Goal: Task Accomplishment & Management: Use online tool/utility

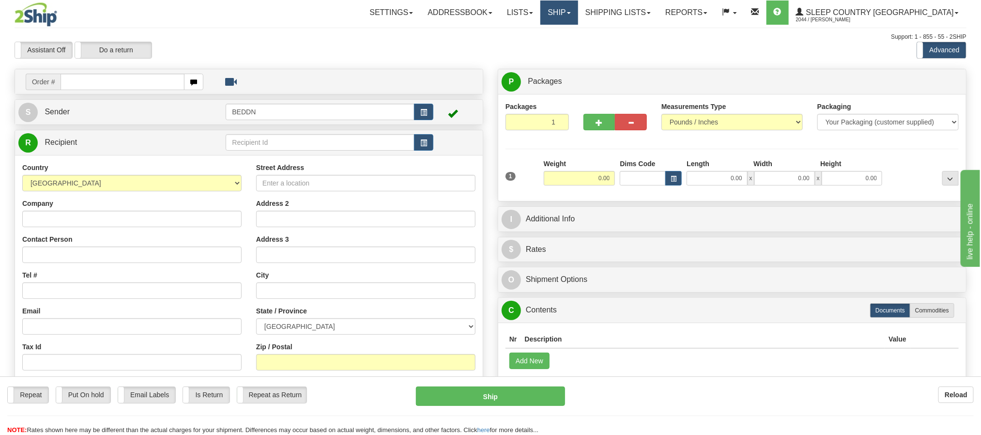
click at [577, 17] on link "Ship" at bounding box center [558, 12] width 37 height 24
click at [568, 45] on span "OnHold / Order Queue" at bounding box center [533, 47] width 68 height 8
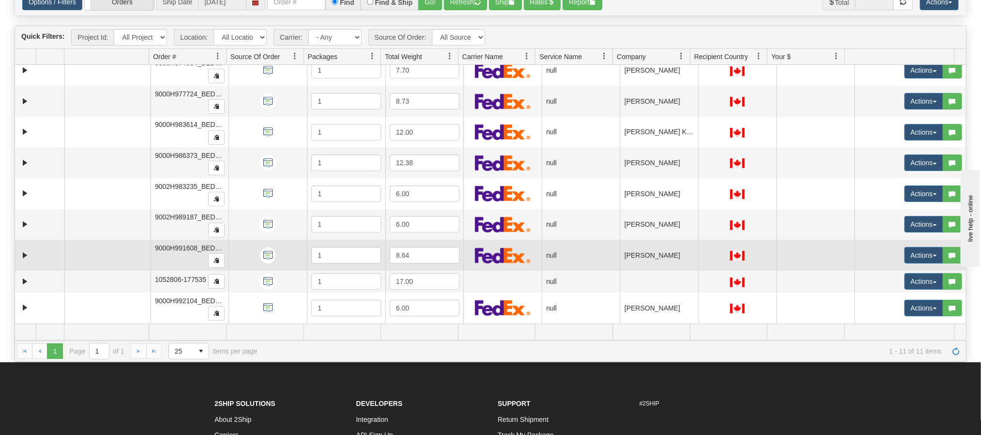
scroll to position [145, 0]
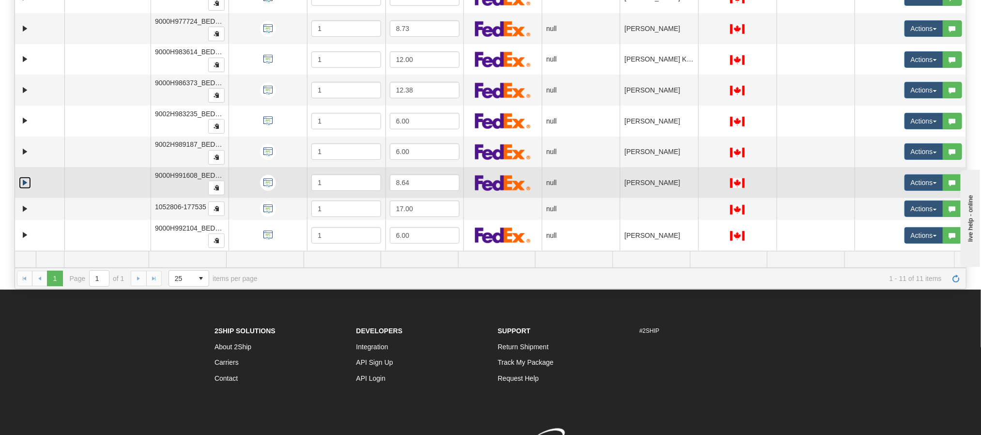
click at [26, 180] on link "Expand" at bounding box center [25, 183] width 12 height 12
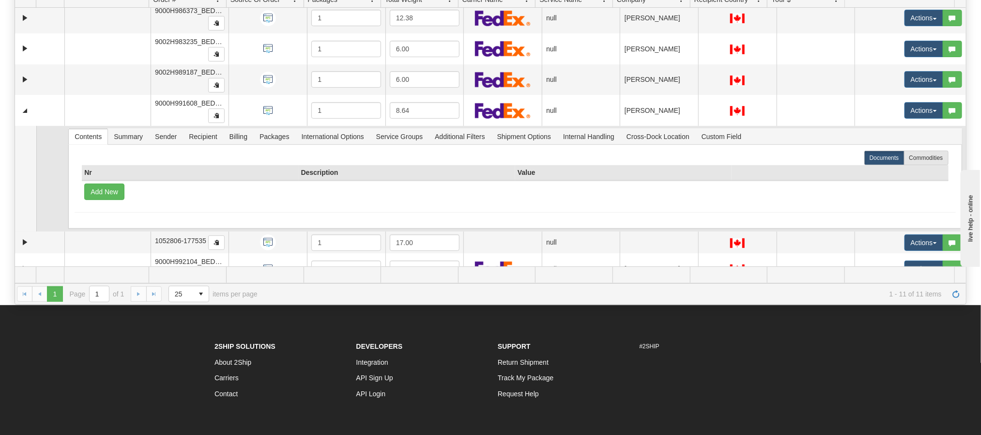
scroll to position [183, 0]
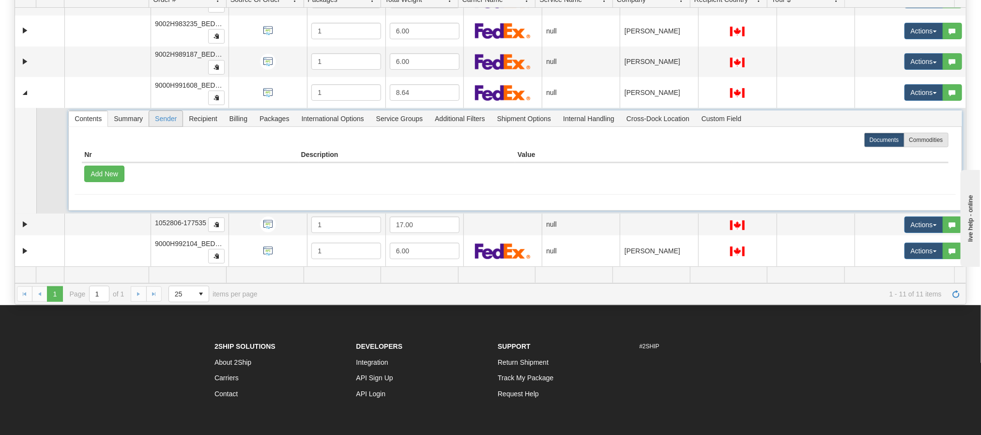
click at [167, 121] on span "Sender" at bounding box center [165, 118] width 33 height 15
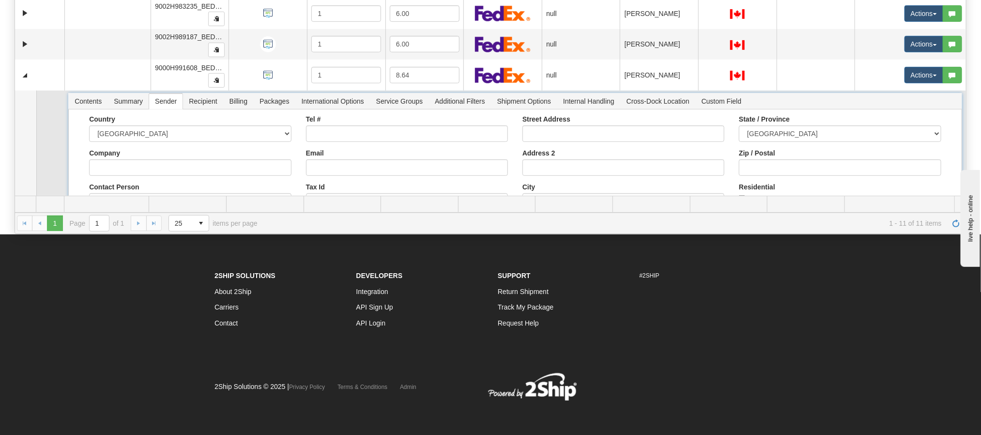
scroll to position [102, 0]
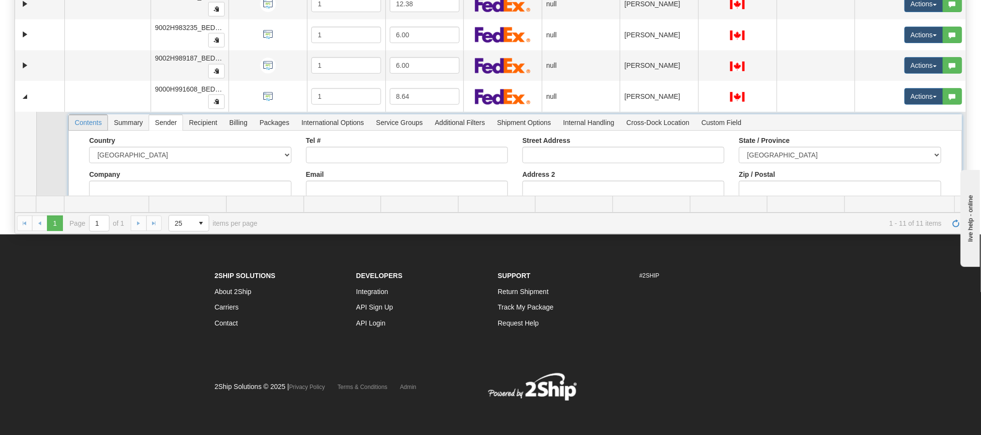
click at [94, 128] on span "Contents" at bounding box center [88, 122] width 39 height 15
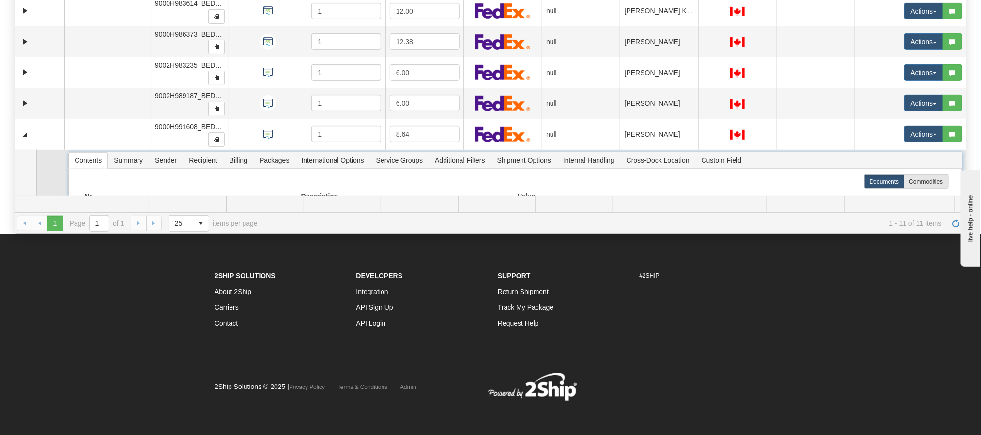
scroll to position [38, 0]
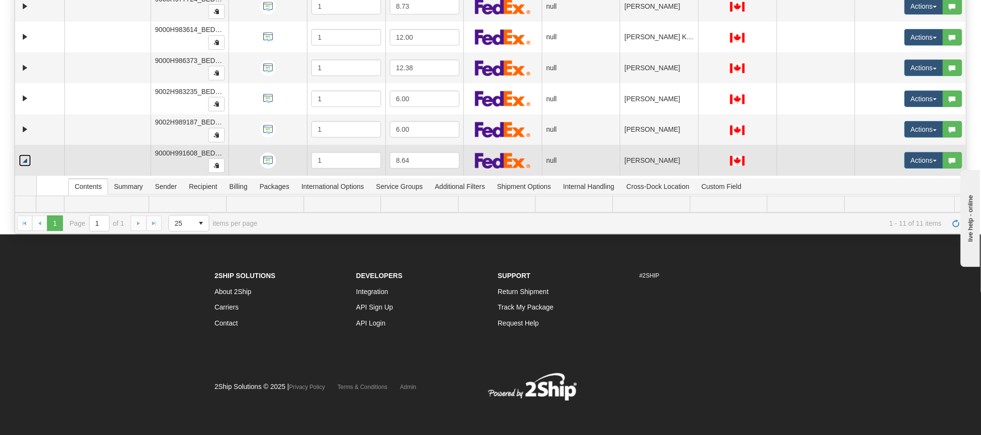
click at [25, 163] on link "Collapse" at bounding box center [25, 160] width 12 height 12
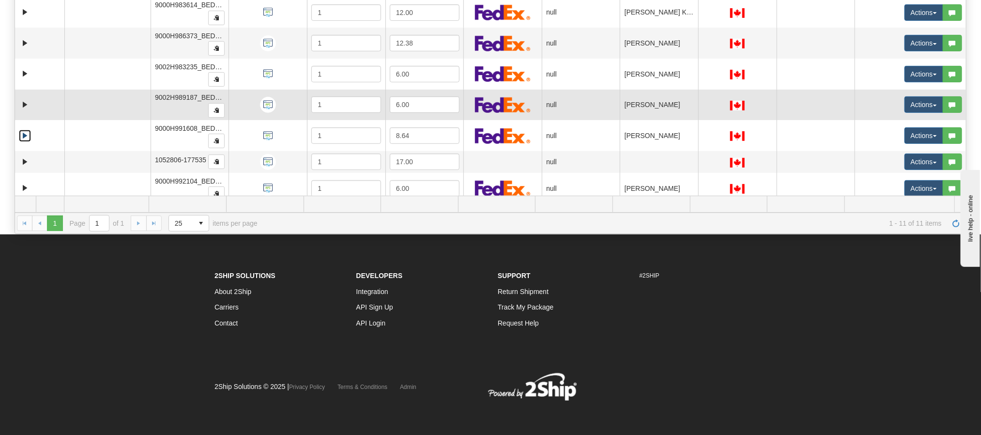
scroll to position [76, 0]
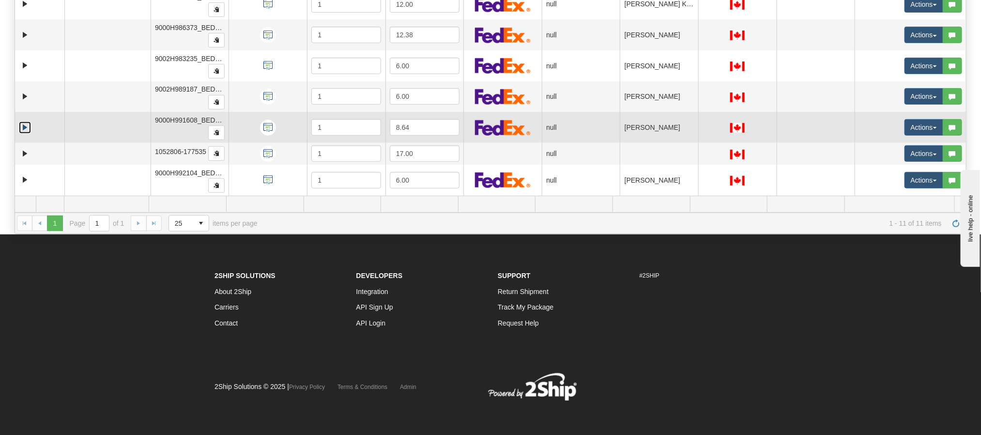
click at [25, 121] on link "Expand" at bounding box center [25, 127] width 12 height 12
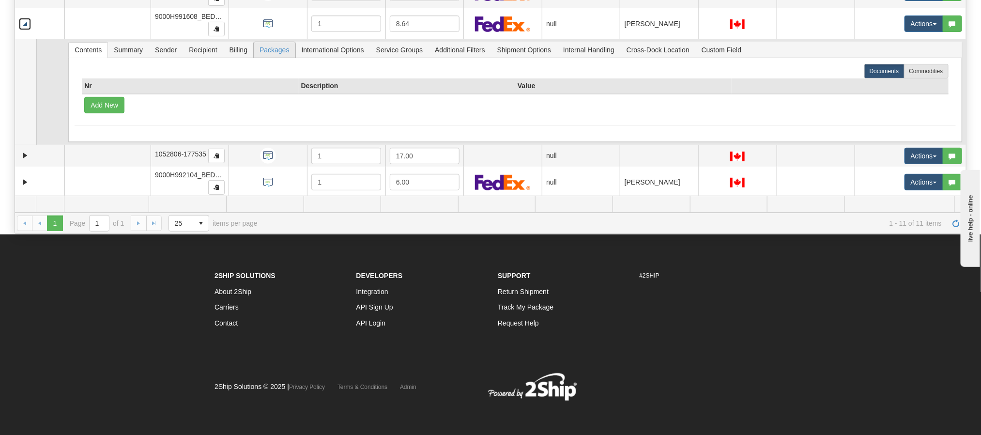
scroll to position [183, 0]
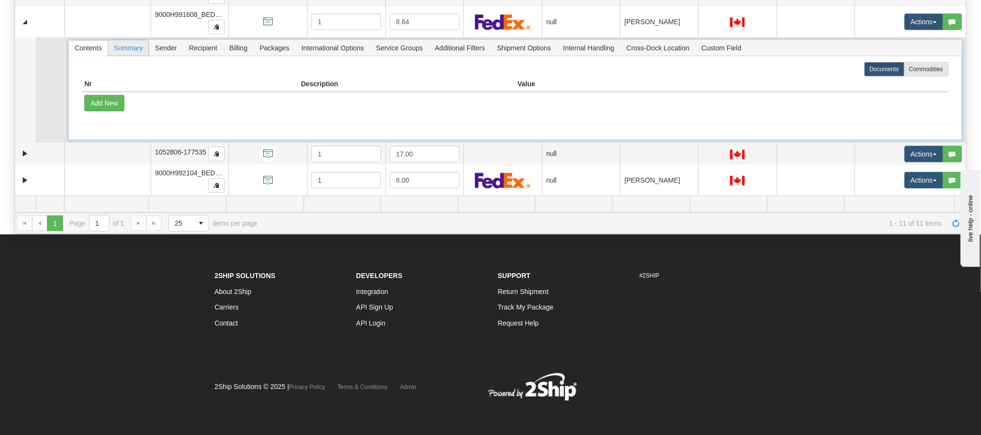
click at [135, 44] on span "Summary" at bounding box center [128, 47] width 41 height 15
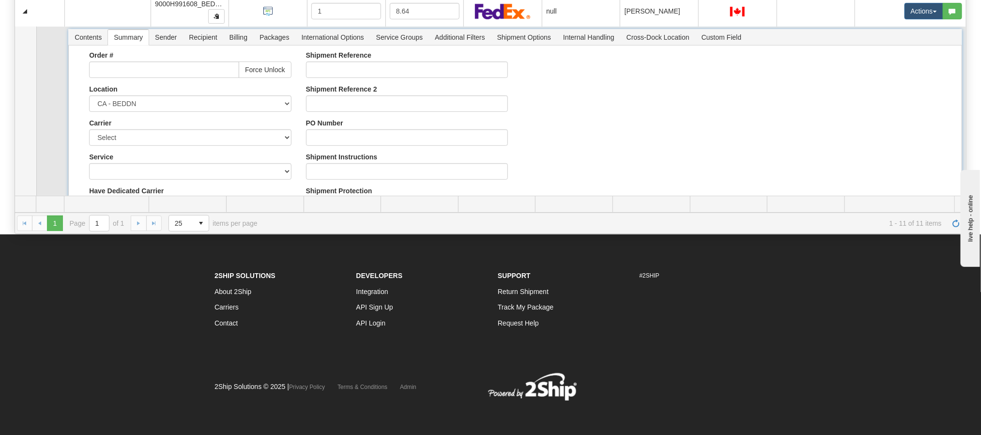
scroll to position [154, 0]
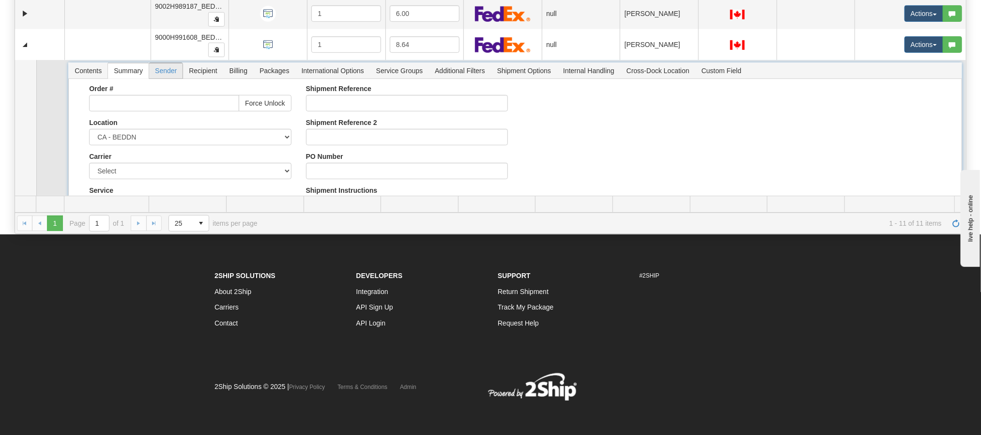
click at [160, 74] on span "Sender" at bounding box center [165, 70] width 33 height 15
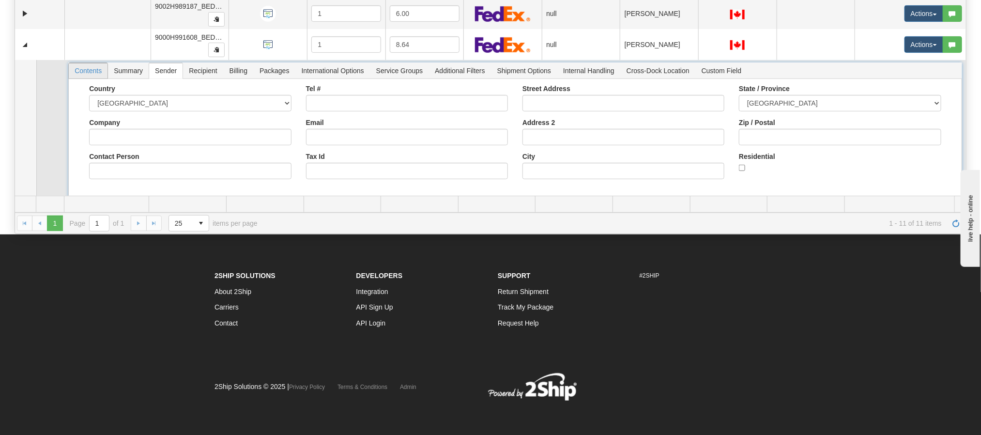
click at [93, 73] on span "Contents" at bounding box center [88, 70] width 39 height 15
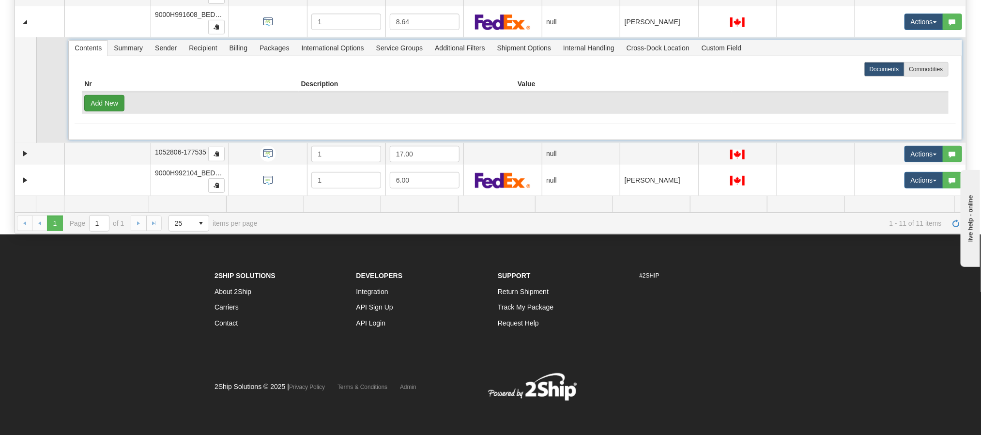
scroll to position [111, 0]
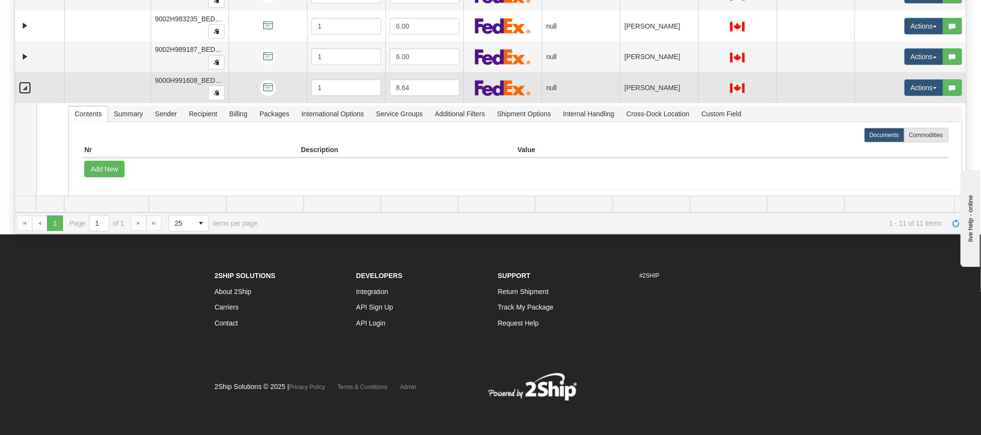
click at [29, 90] on link "Collapse" at bounding box center [25, 88] width 12 height 12
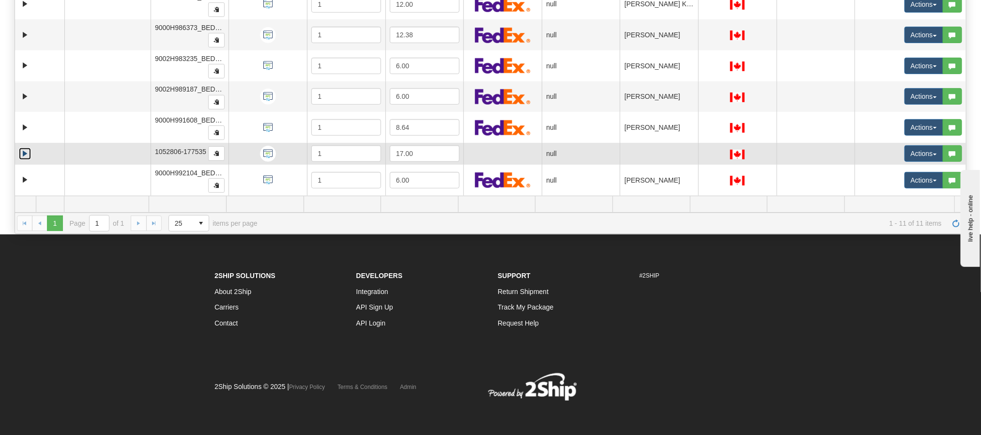
click at [25, 151] on link "Expand" at bounding box center [25, 154] width 12 height 12
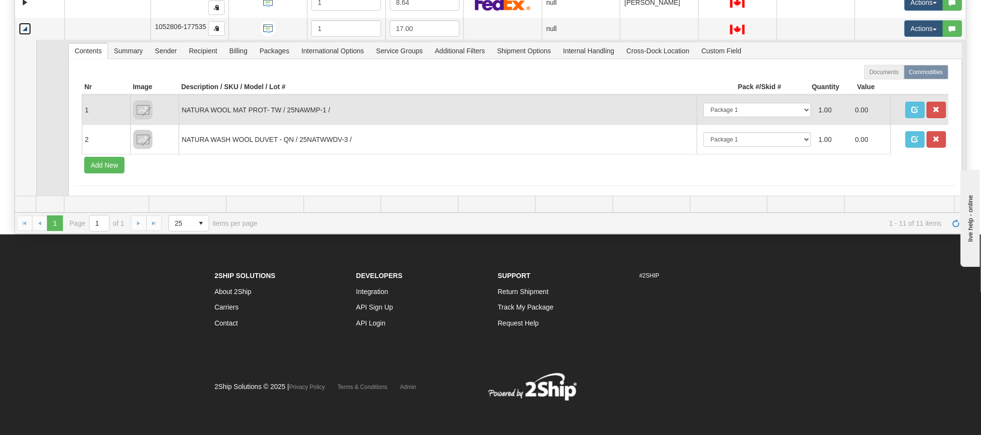
scroll to position [170, 0]
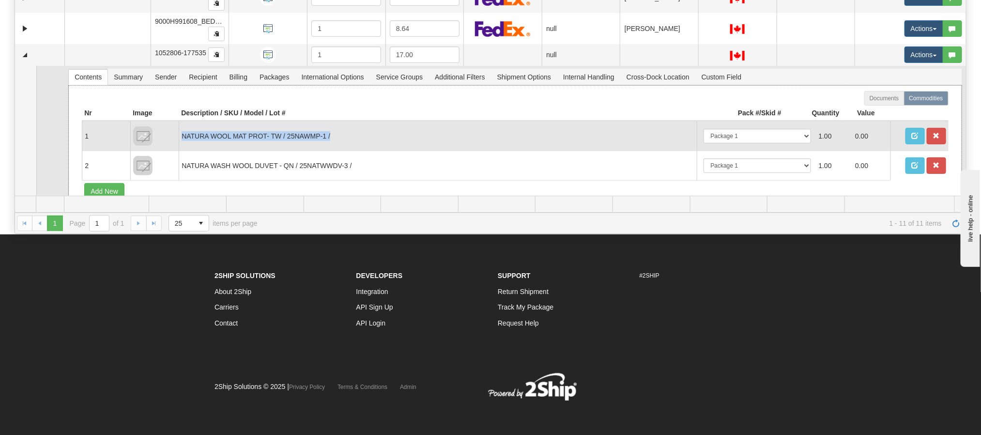
copy td "NATURA WOOL MAT PROT- TW / 25NAWMP-1 /"
drag, startPoint x: 359, startPoint y: 141, endPoint x: 181, endPoint y: 141, distance: 178.1
click at [181, 141] on td "NATURA WOOL MAT PROT- TW / 25NAWMP-1 /" at bounding box center [437, 136] width 517 height 30
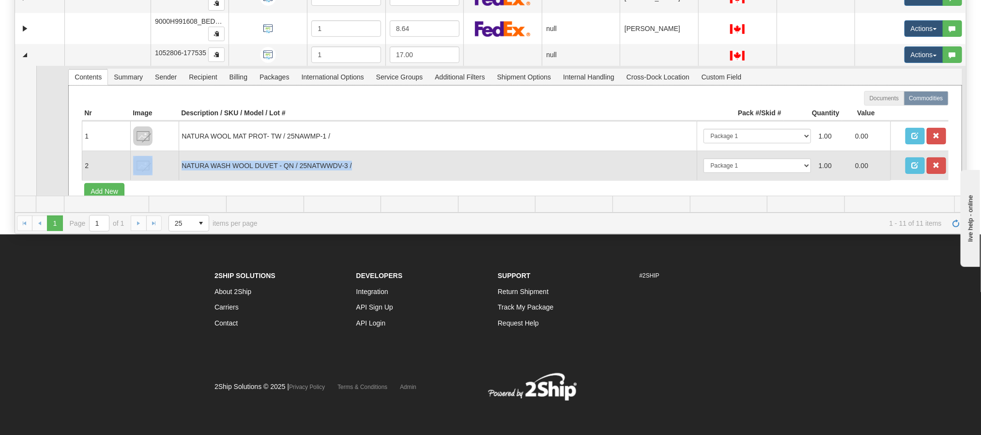
drag, startPoint x: 401, startPoint y: 165, endPoint x: 176, endPoint y: 166, distance: 225.5
click at [176, 166] on tr "2 NATURA WASH WOOL DUVET - QN / 25NATWWDV-3 / -- Not Assigned -- Package 1 1.00…" at bounding box center [515, 166] width 866 height 30
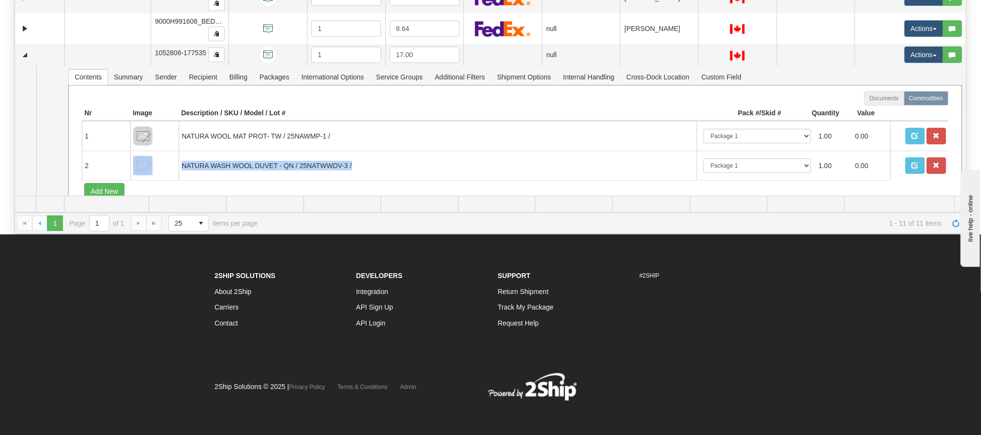
copy tr "NATURA WASH WOOL DUVET - QN / 25NATWWDV-3 /"
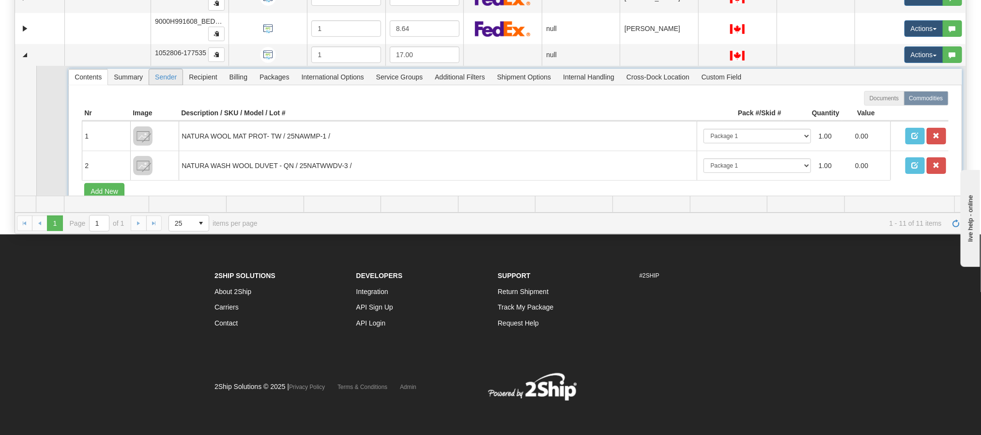
click at [166, 83] on span "Sender" at bounding box center [165, 76] width 33 height 15
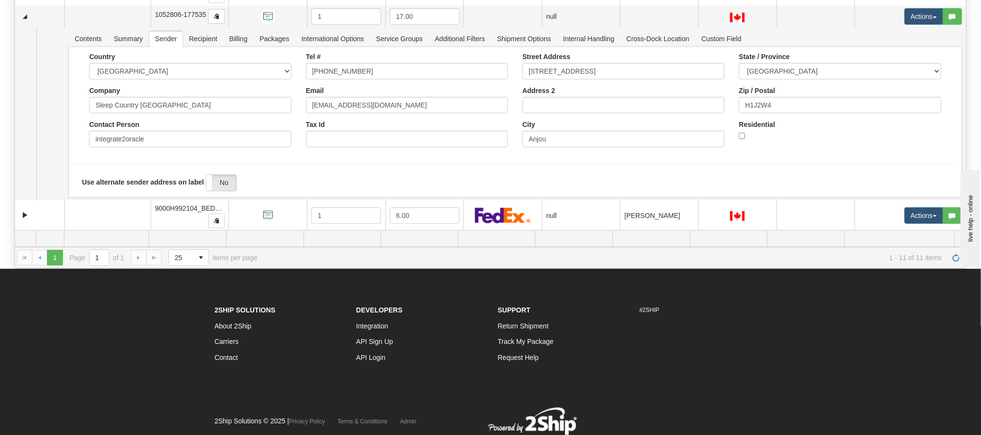
scroll to position [130, 0]
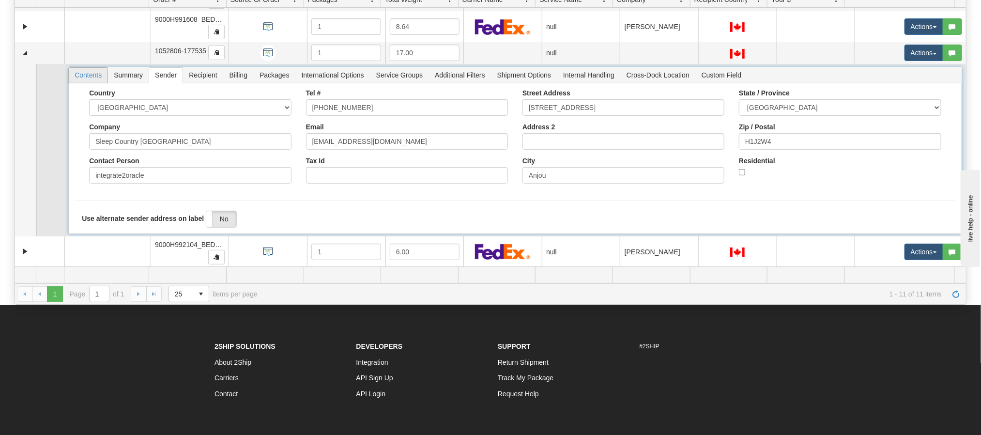
click at [93, 77] on span "Contents" at bounding box center [88, 74] width 39 height 15
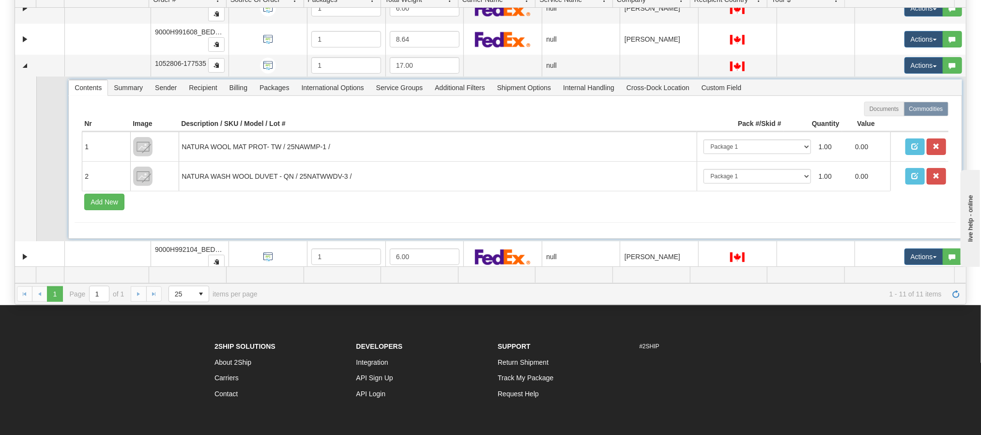
scroll to position [242, 0]
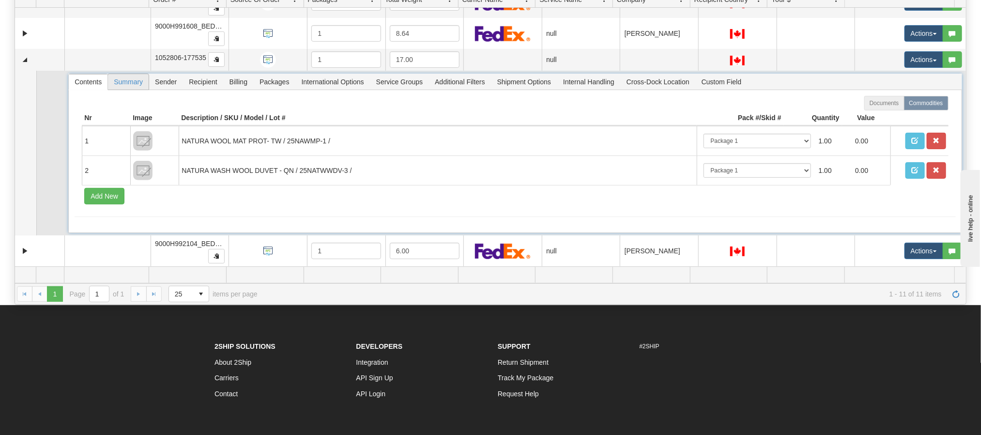
click at [129, 77] on span "Summary" at bounding box center [128, 81] width 41 height 15
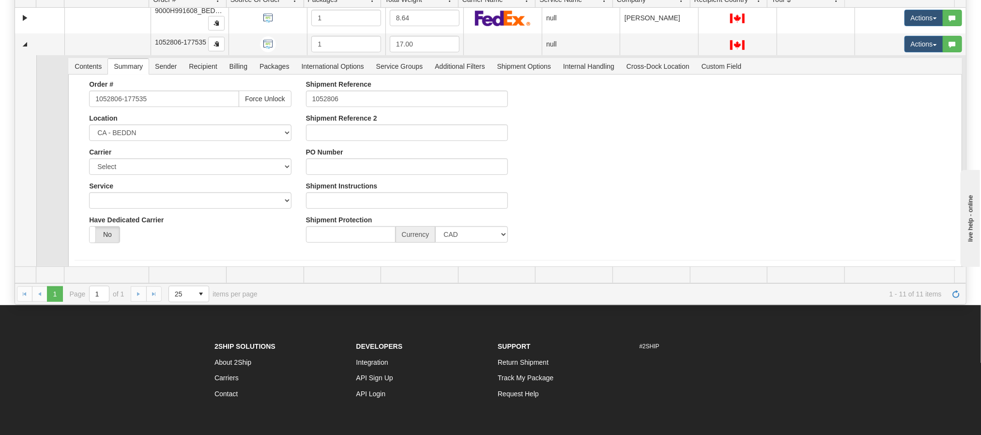
scroll to position [226, 0]
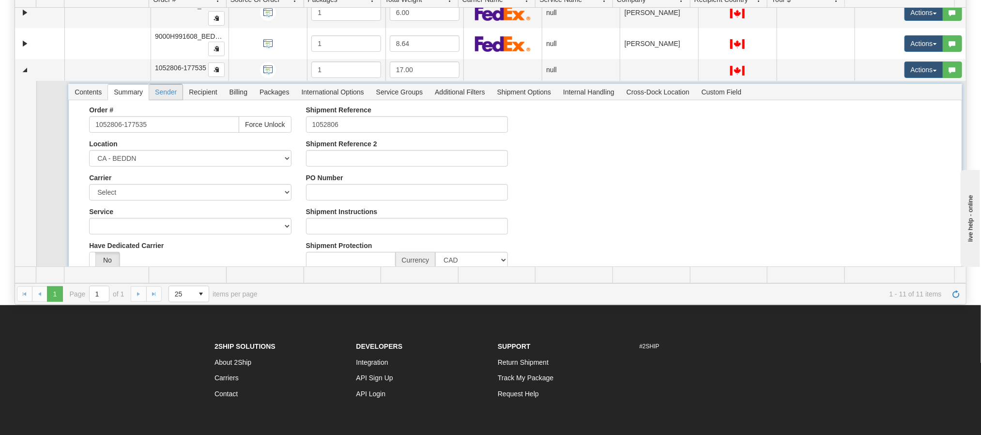
click at [166, 92] on span "Sender" at bounding box center [165, 91] width 33 height 15
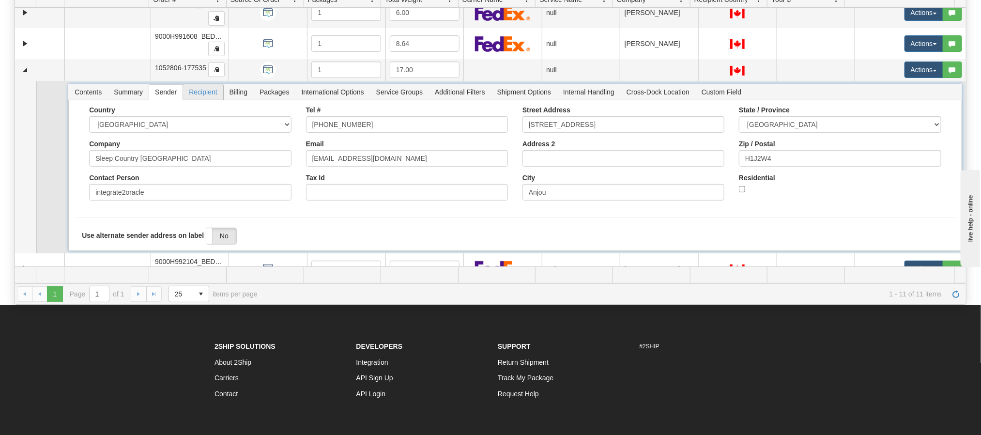
click at [204, 95] on span "Recipient" at bounding box center [203, 91] width 40 height 15
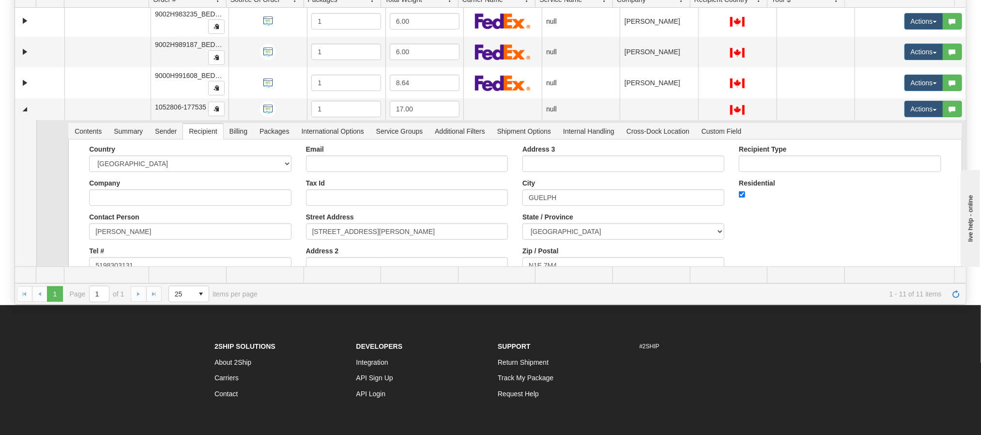
scroll to position [153, 0]
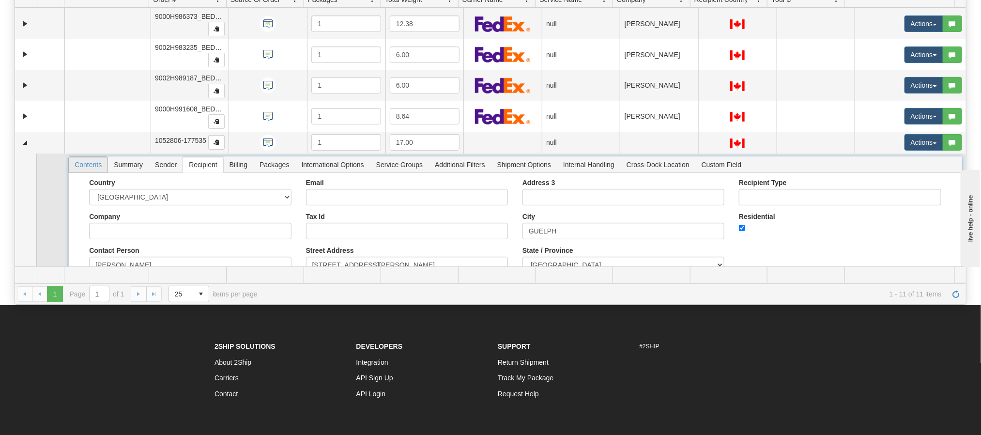
click at [83, 170] on span "Contents" at bounding box center [88, 164] width 39 height 15
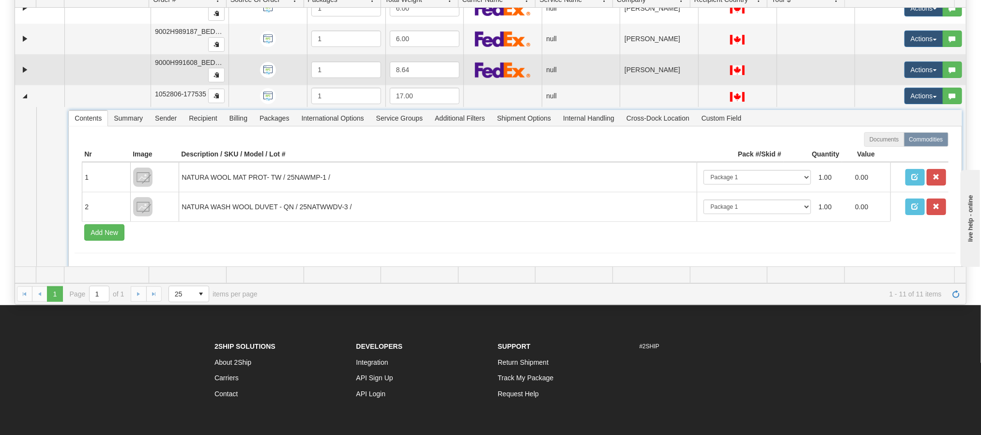
scroll to position [226, 0]
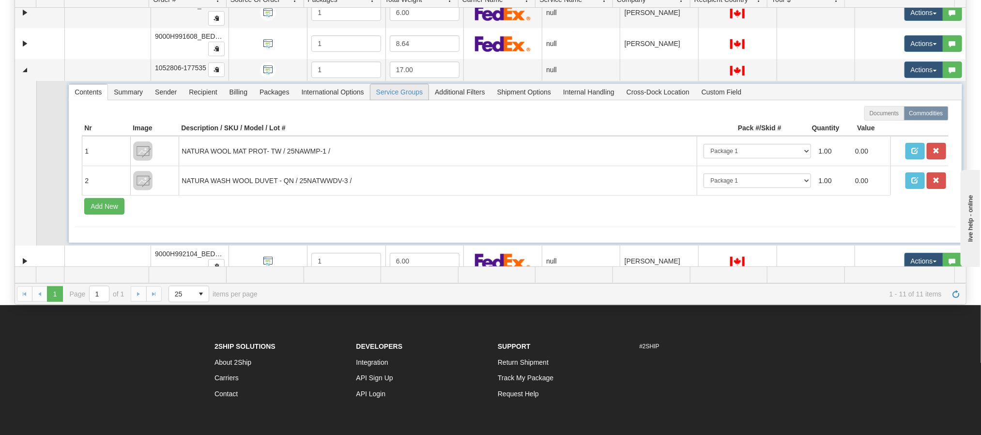
click at [401, 92] on span "Service Groups" at bounding box center [399, 91] width 58 height 15
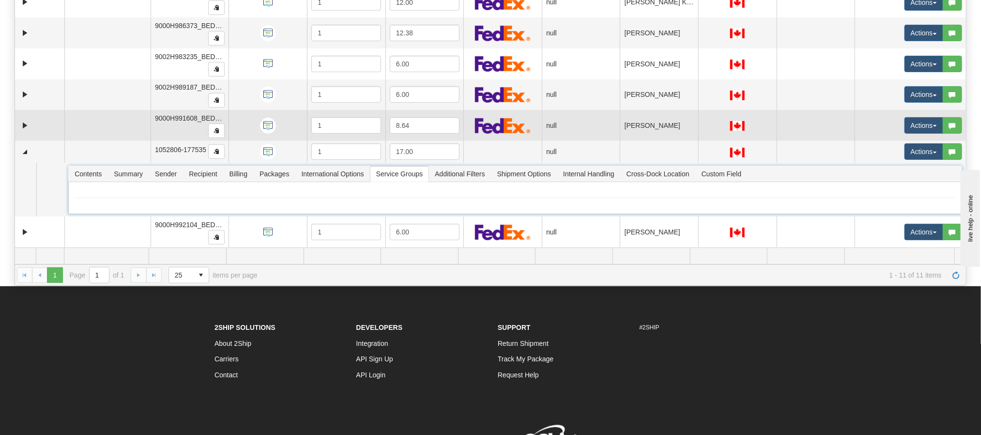
scroll to position [202, 0]
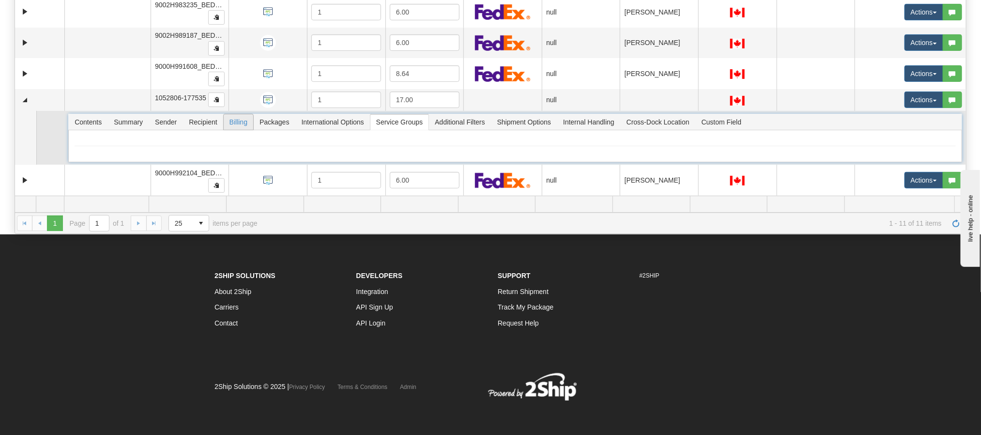
click at [240, 119] on span "Billing" at bounding box center [239, 121] width 30 height 15
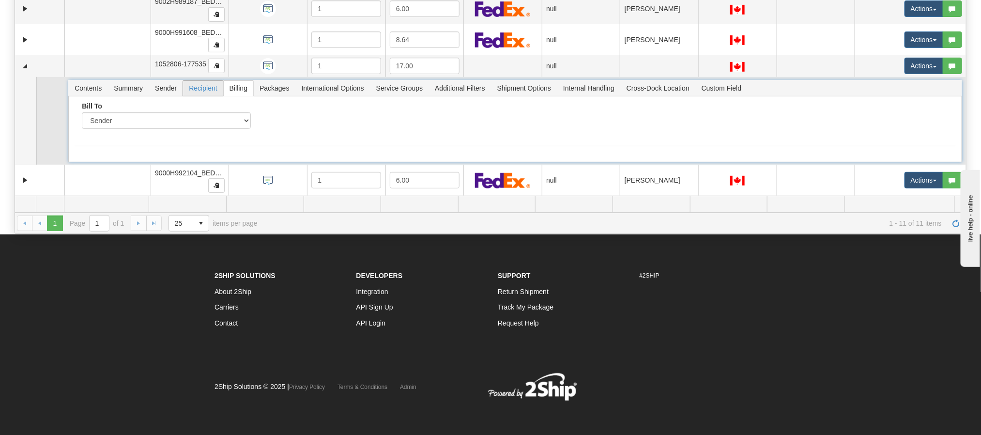
click at [201, 86] on span "Recipient" at bounding box center [203, 87] width 40 height 15
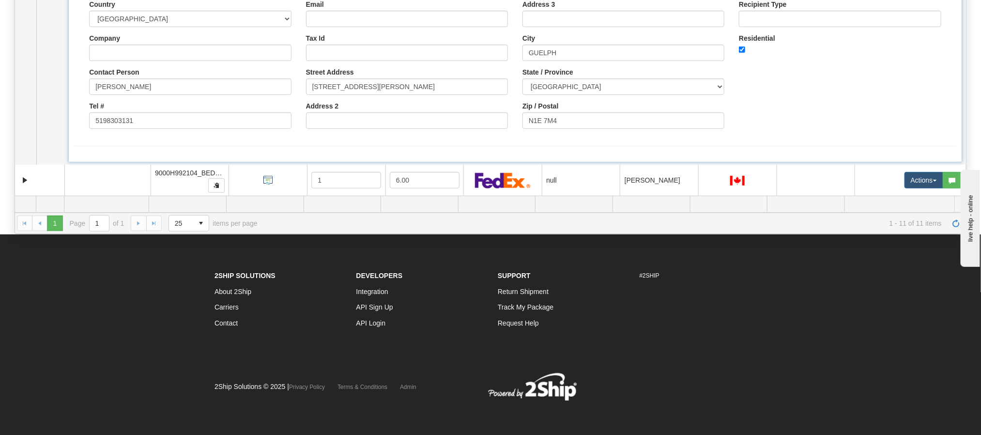
scroll to position [192, 0]
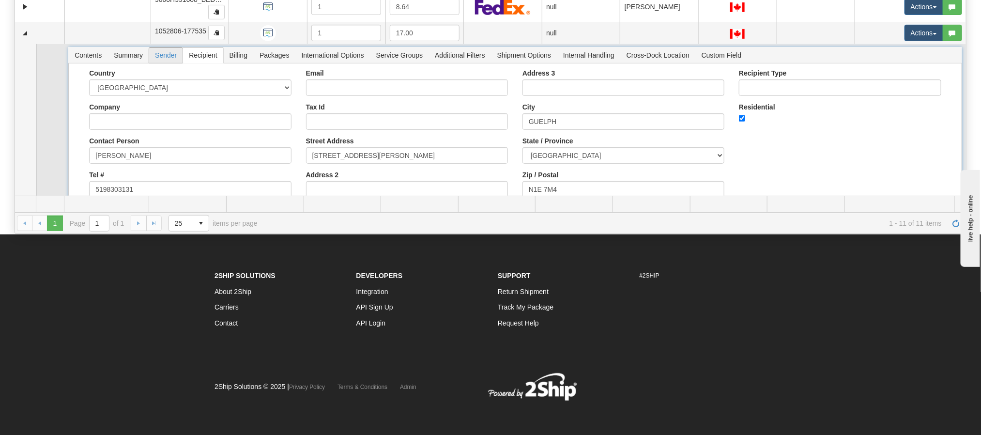
click at [168, 60] on span "Sender" at bounding box center [165, 54] width 33 height 15
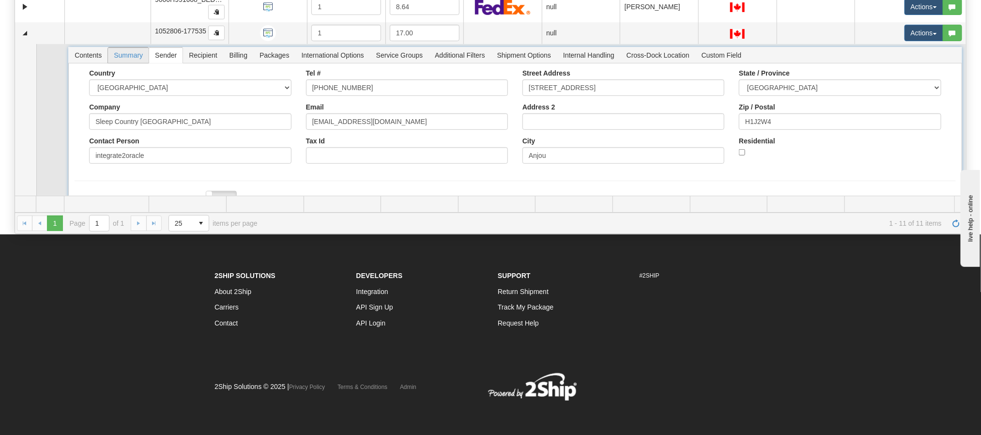
click at [131, 60] on span "Summary" at bounding box center [128, 54] width 41 height 15
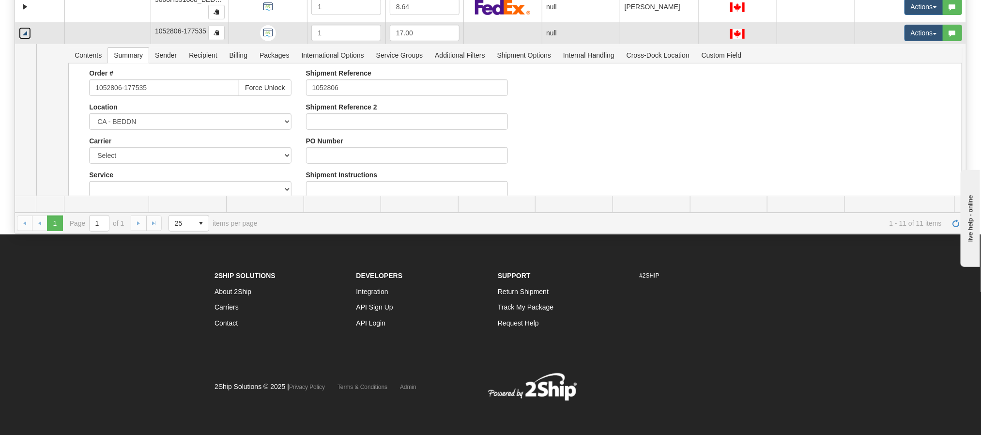
click at [22, 32] on link "Collapse" at bounding box center [25, 33] width 12 height 12
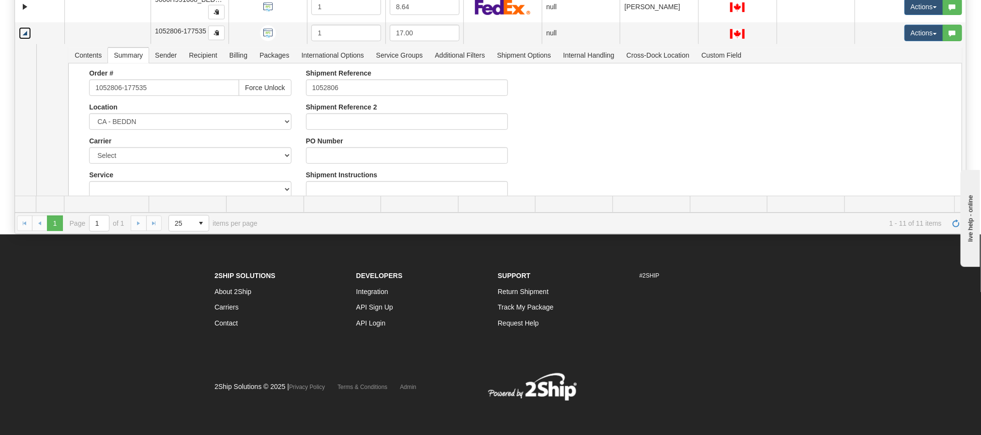
scroll to position [76, 0]
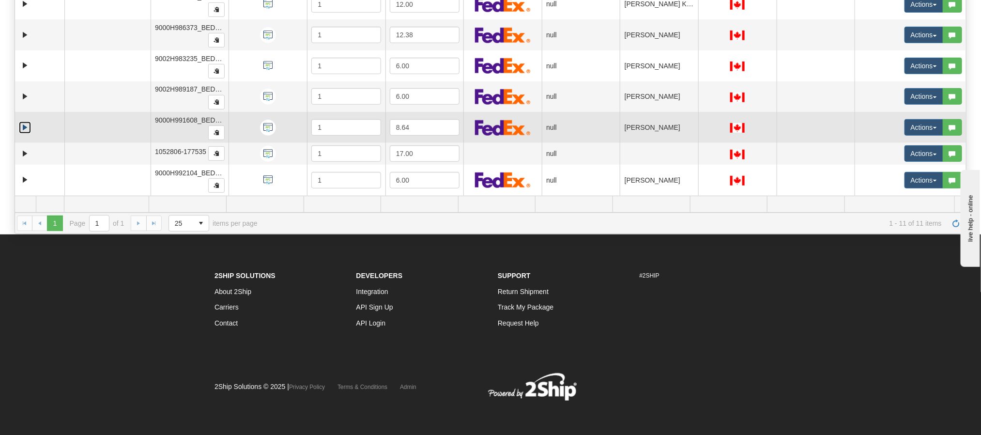
click at [23, 125] on link "Expand" at bounding box center [25, 127] width 12 height 12
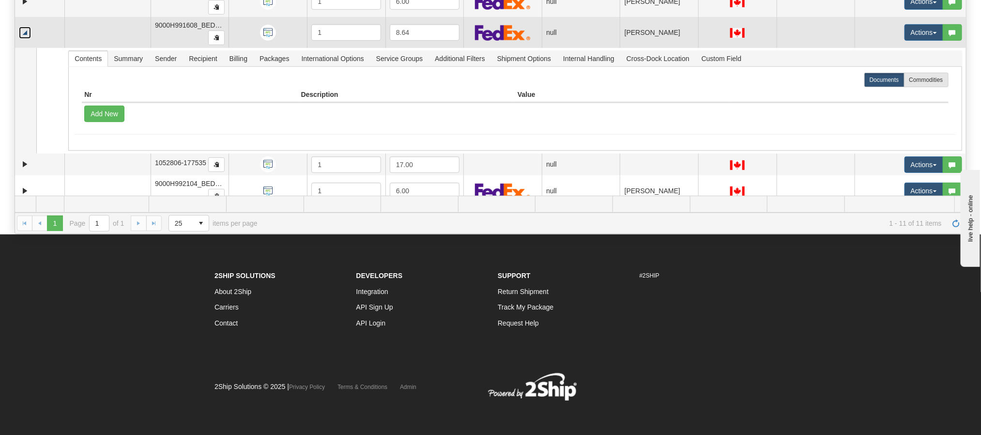
scroll to position [183, 0]
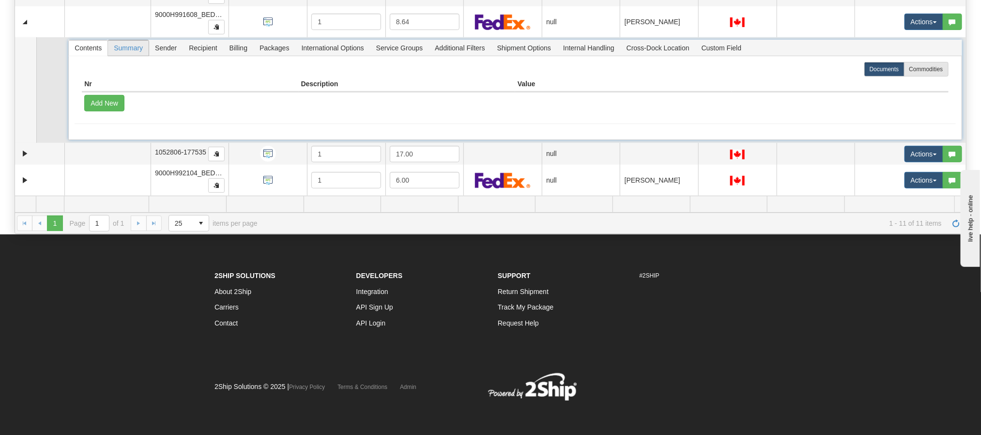
click at [122, 45] on span "Summary" at bounding box center [128, 47] width 41 height 15
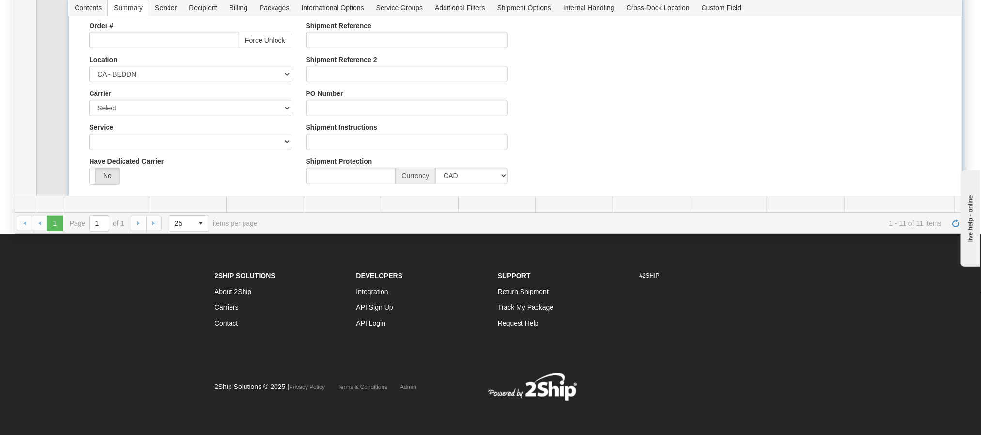
scroll to position [154, 0]
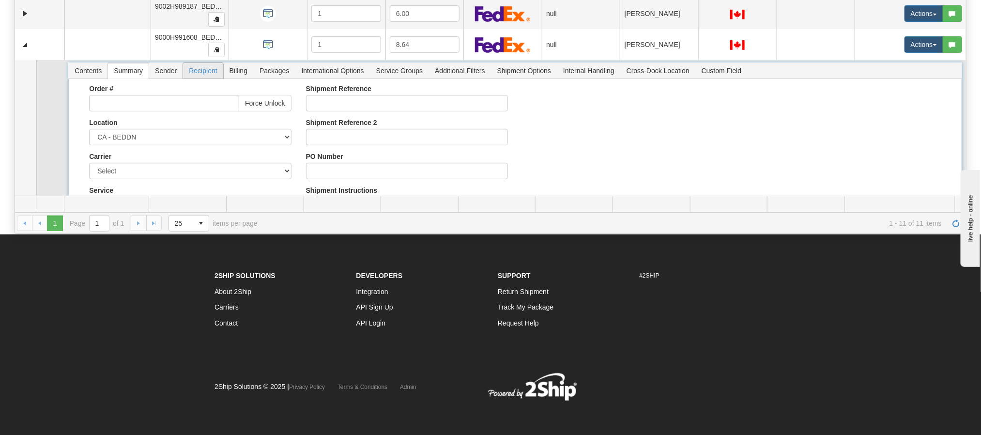
click at [202, 73] on span "Recipient" at bounding box center [203, 70] width 40 height 15
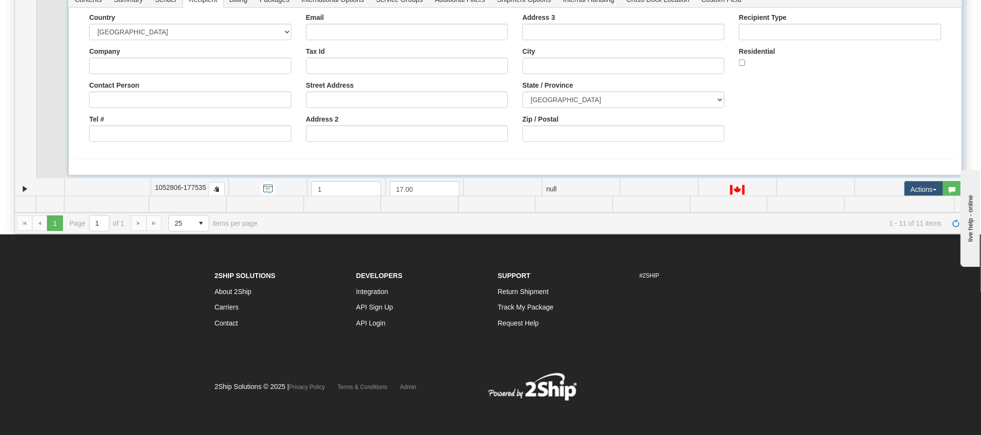
scroll to position [192, 0]
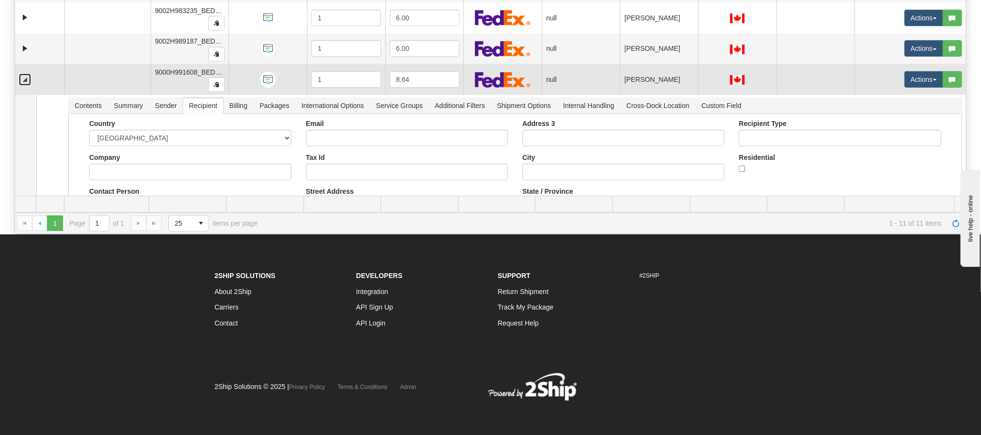
click at [26, 77] on link "Collapse" at bounding box center [25, 80] width 12 height 12
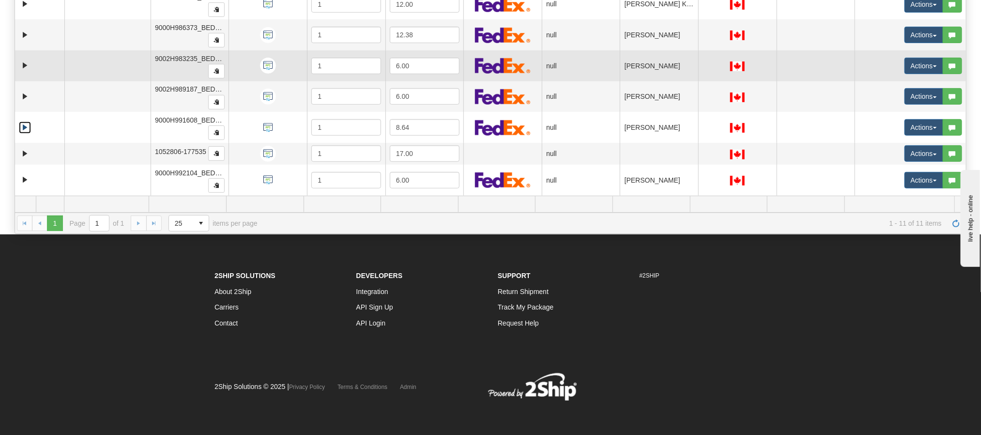
scroll to position [76, 0]
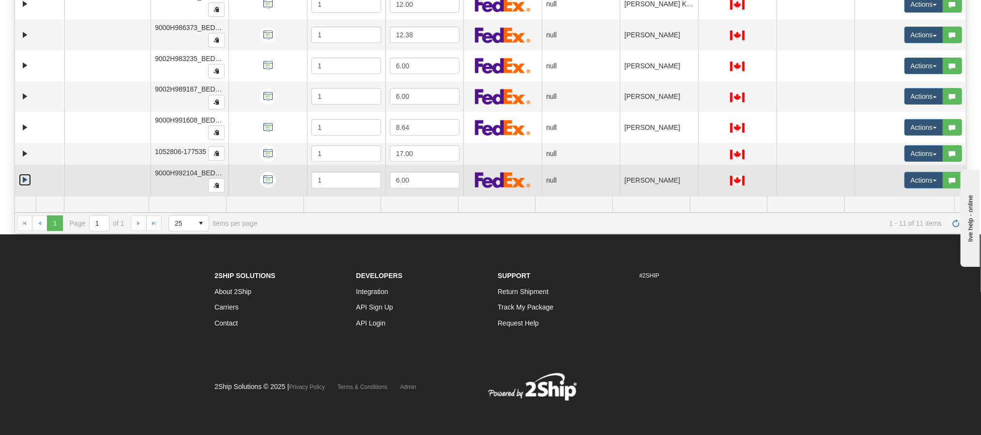
click at [22, 179] on link "Expand" at bounding box center [25, 180] width 12 height 12
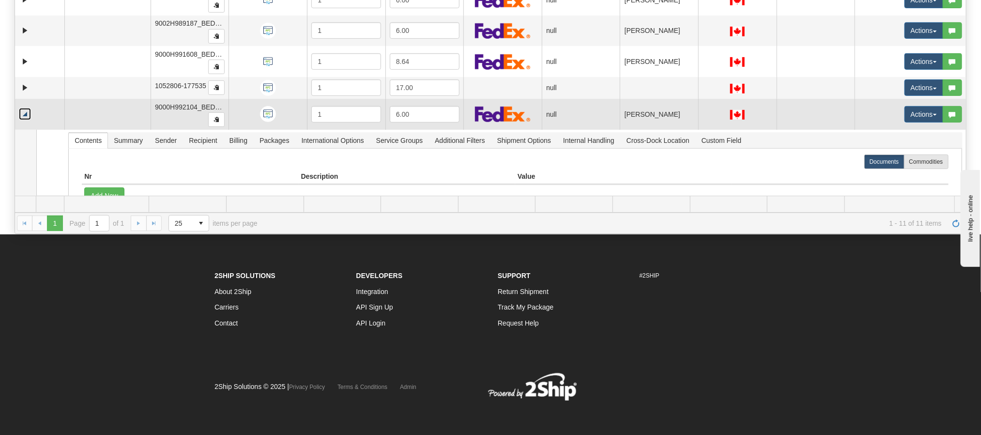
scroll to position [183, 0]
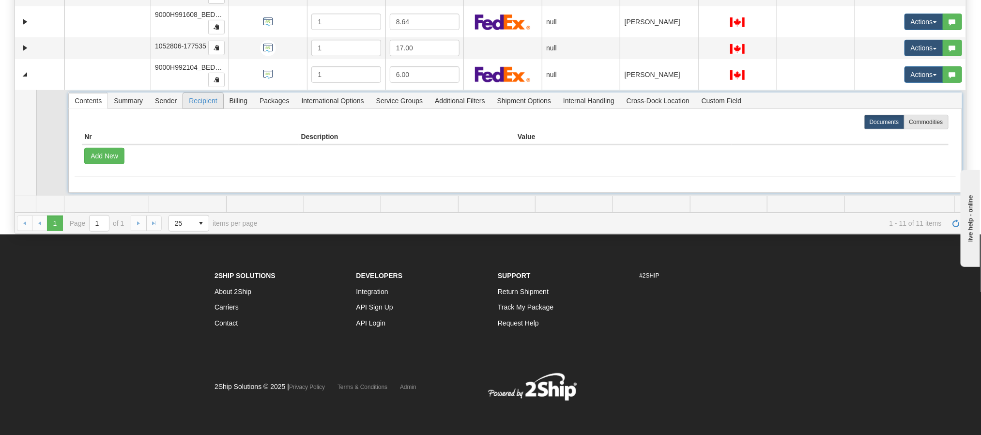
click at [199, 97] on span "Recipient" at bounding box center [203, 100] width 40 height 15
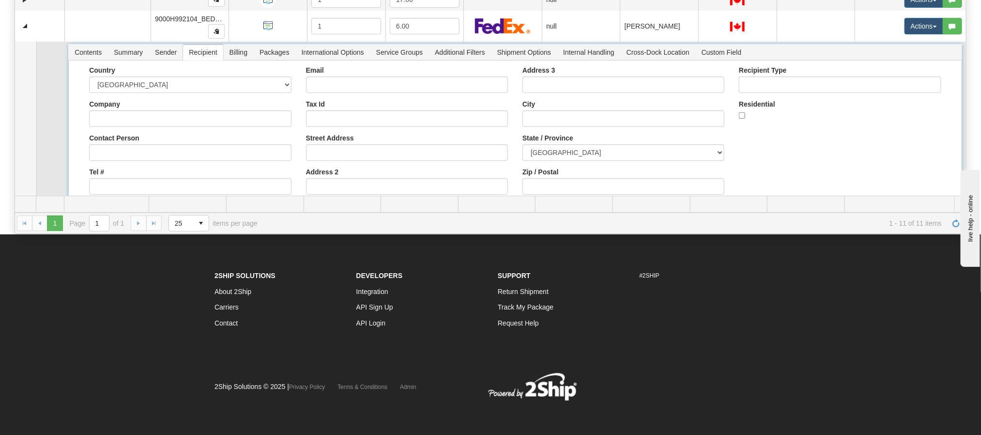
scroll to position [192, 0]
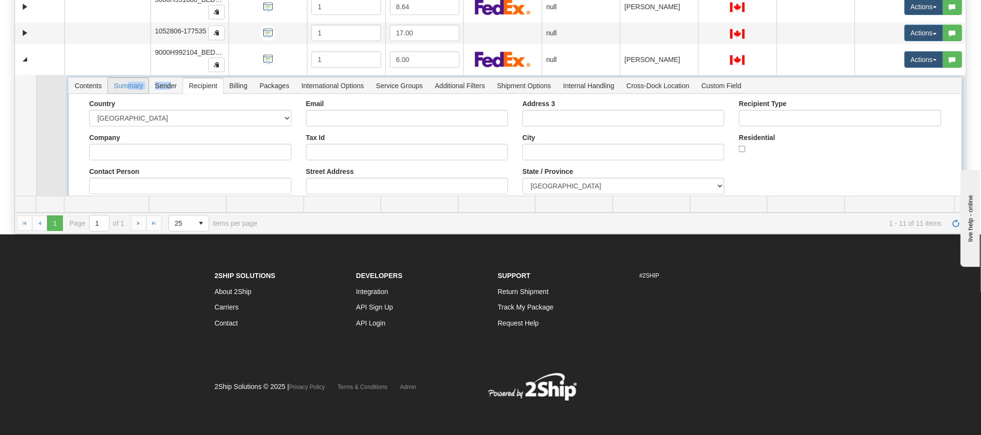
drag, startPoint x: 173, startPoint y: 93, endPoint x: 125, endPoint y: 90, distance: 47.5
click at [130, 92] on ul "Contents Summary Sender Recipient Billing Packages International Options Servic…" at bounding box center [407, 85] width 679 height 16
click at [125, 90] on span "Summary" at bounding box center [128, 85] width 41 height 15
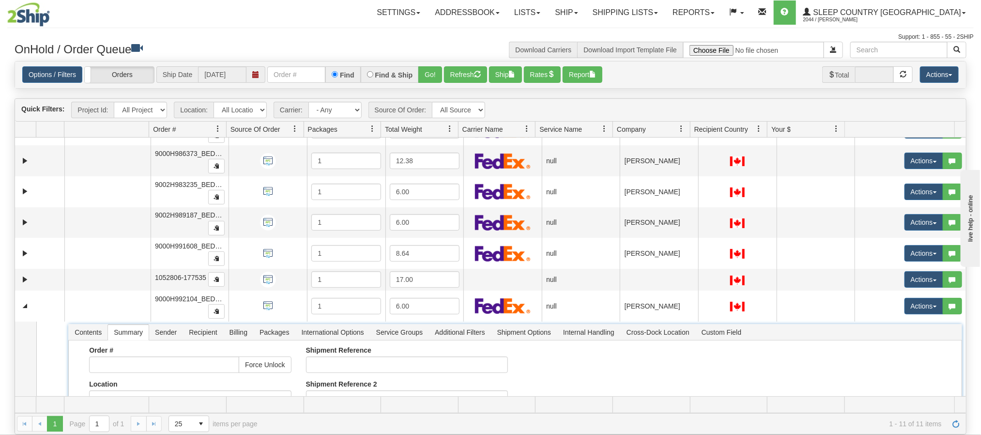
scroll to position [145, 0]
click at [12, 311] on div "Is equal to Is not equal to Contains Does not contains CAD USD EUR ZAR RON ANG …" at bounding box center [490, 248] width 966 height 374
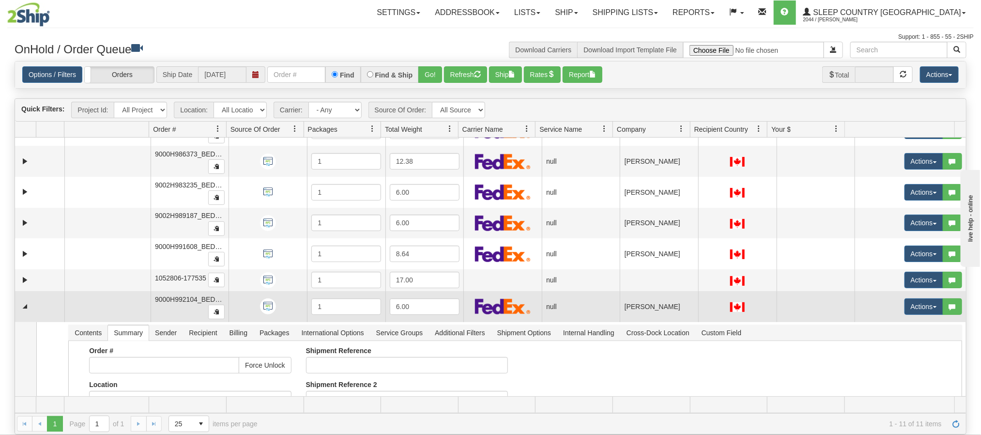
click at [15, 311] on td at bounding box center [39, 306] width 49 height 31
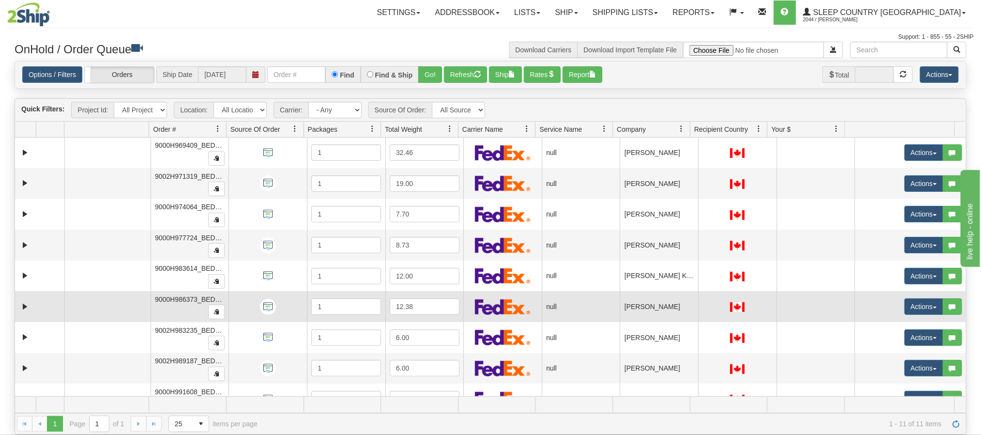
scroll to position [76, 0]
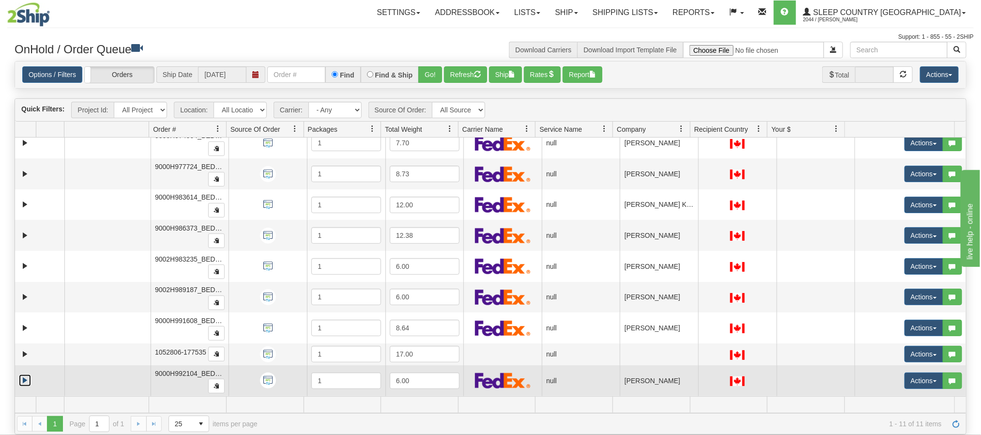
click at [25, 382] on link "Expand" at bounding box center [25, 380] width 12 height 12
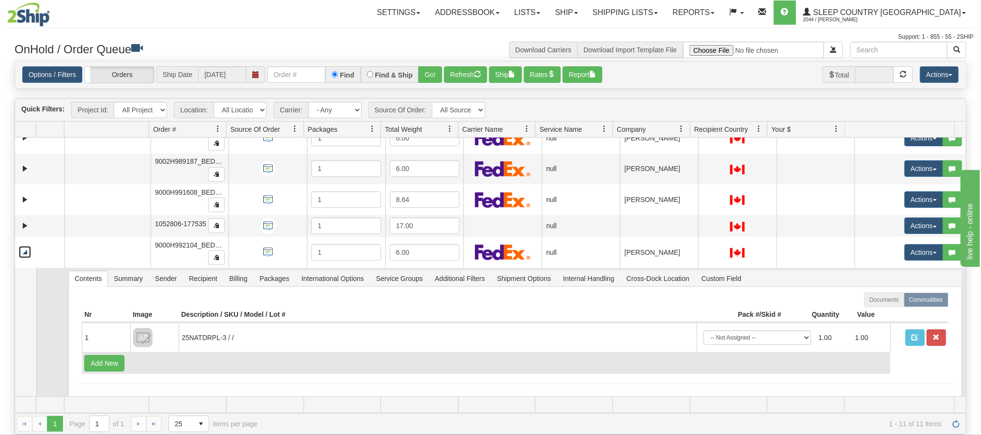
scroll to position [212, 0]
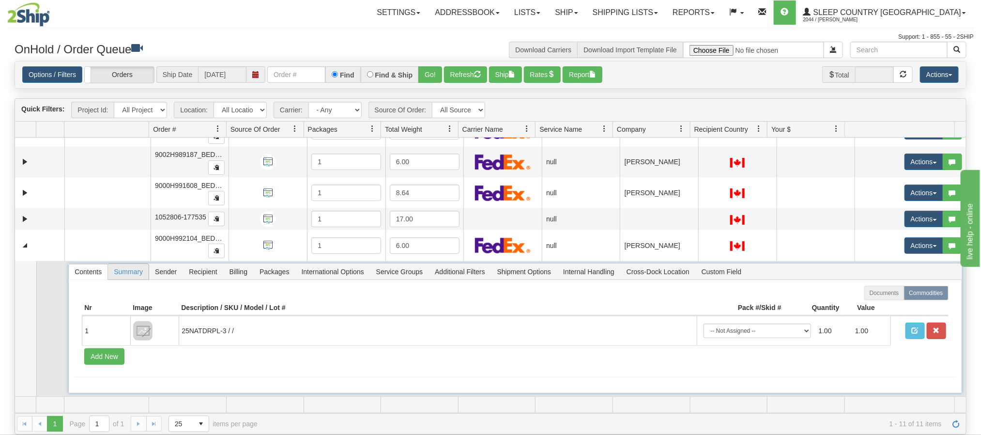
click at [133, 272] on span "Summary" at bounding box center [128, 271] width 41 height 15
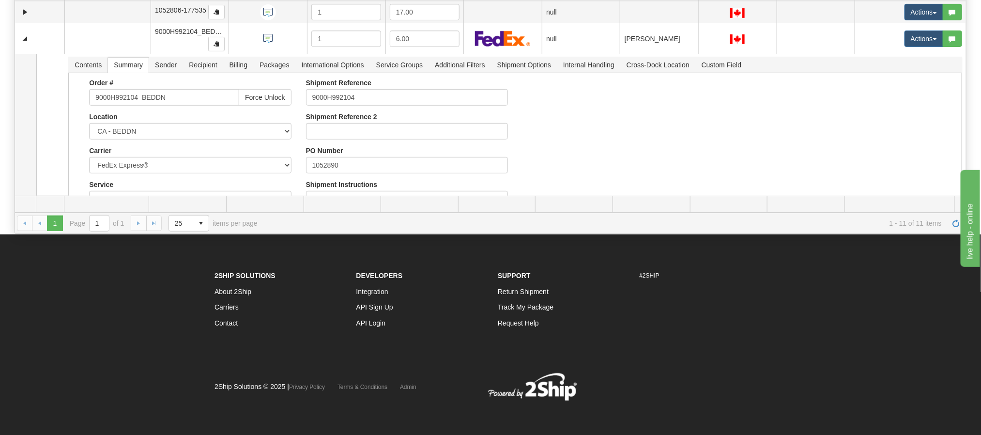
scroll to position [140, 0]
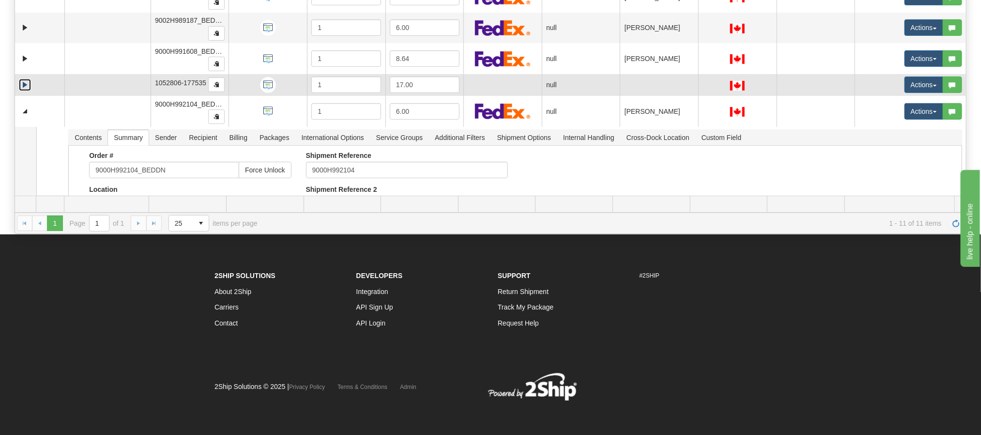
click at [25, 89] on link "Expand" at bounding box center [25, 85] width 12 height 12
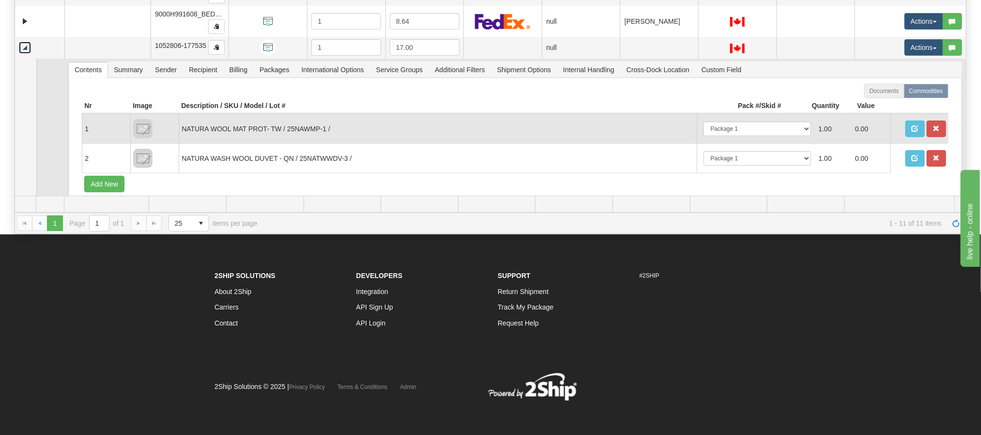
scroll to position [212, 0]
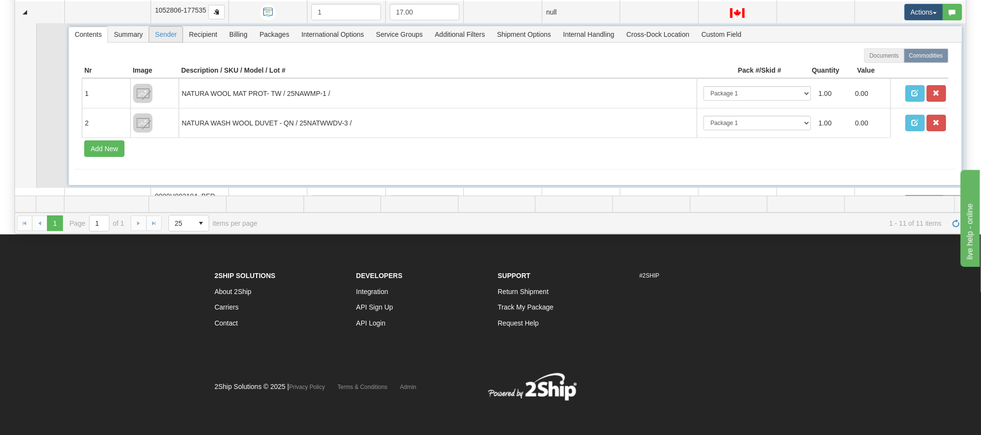
click at [166, 37] on span "Sender" at bounding box center [165, 34] width 33 height 15
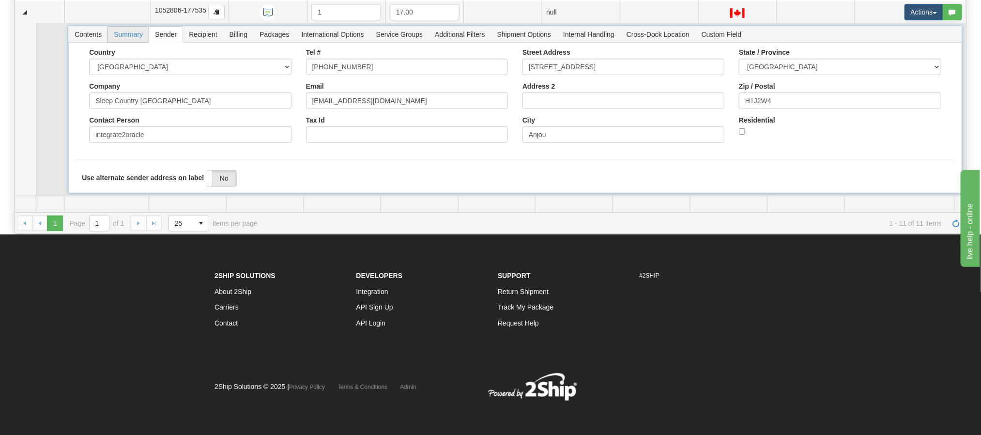
click at [129, 40] on span "Summary" at bounding box center [128, 34] width 41 height 15
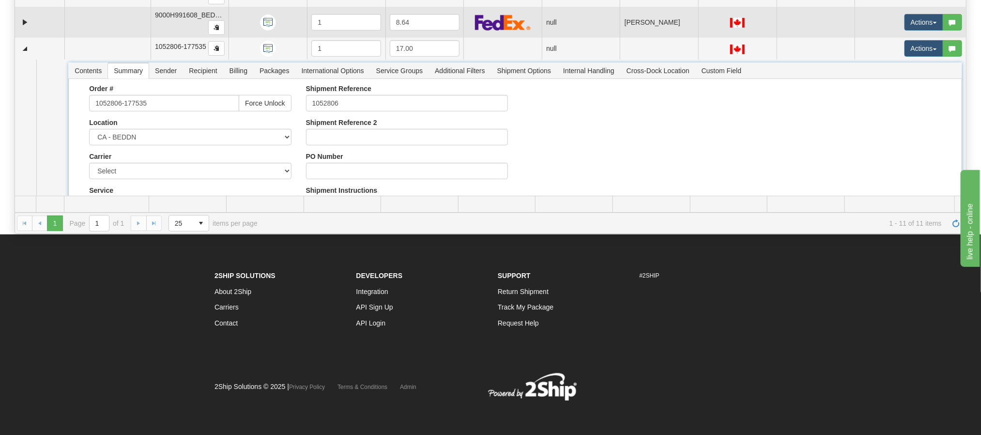
scroll to position [140, 0]
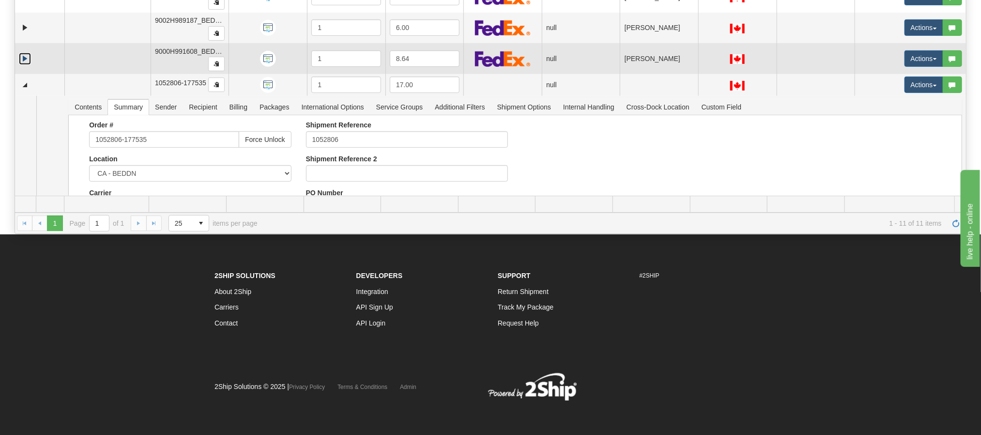
click at [25, 64] on link "Expand" at bounding box center [25, 59] width 12 height 12
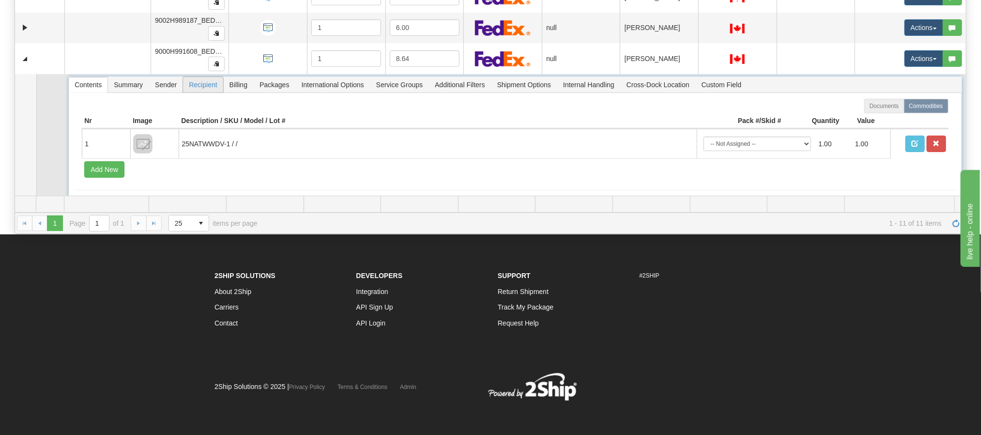
click at [196, 87] on span "Recipient" at bounding box center [203, 84] width 40 height 15
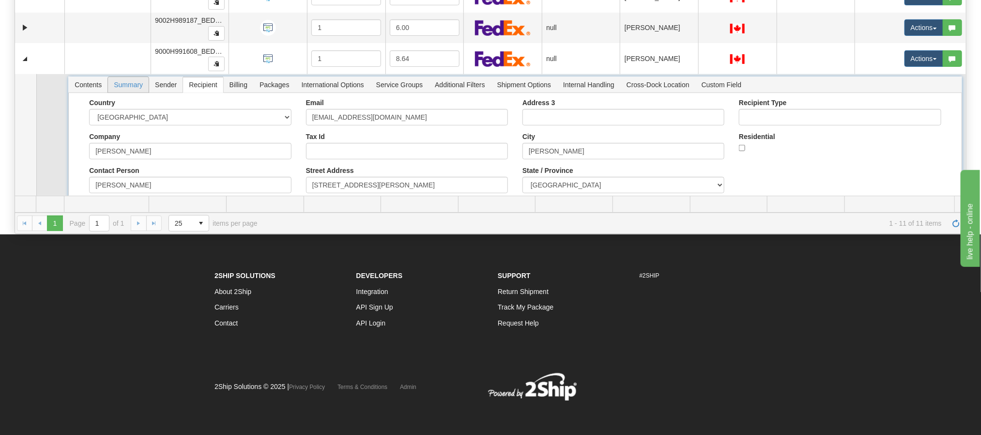
click at [131, 89] on span "Summary" at bounding box center [128, 84] width 41 height 15
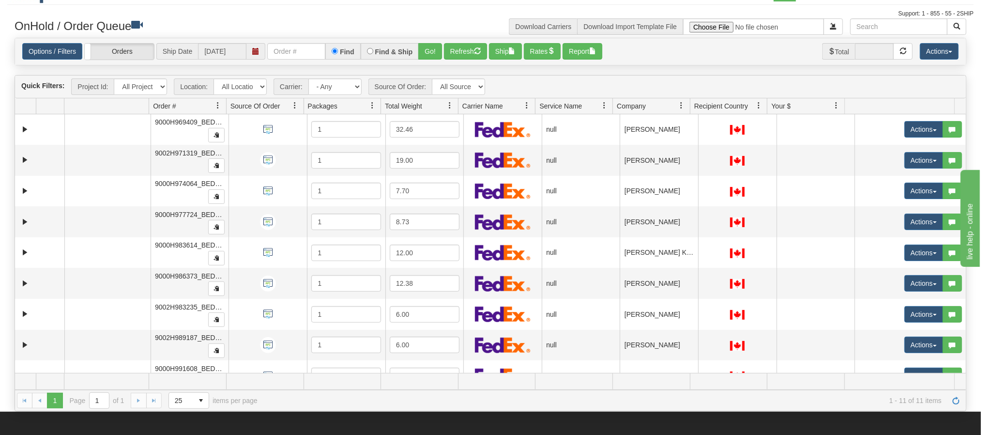
scroll to position [0, 0]
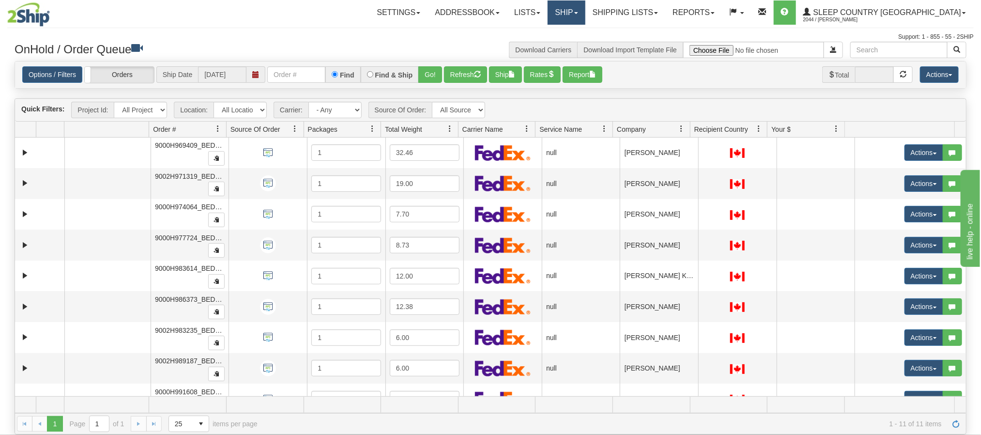
click at [585, 15] on link "Ship" at bounding box center [565, 12] width 37 height 24
click at [544, 30] on span "Ship Screen" at bounding box center [525, 34] width 37 height 8
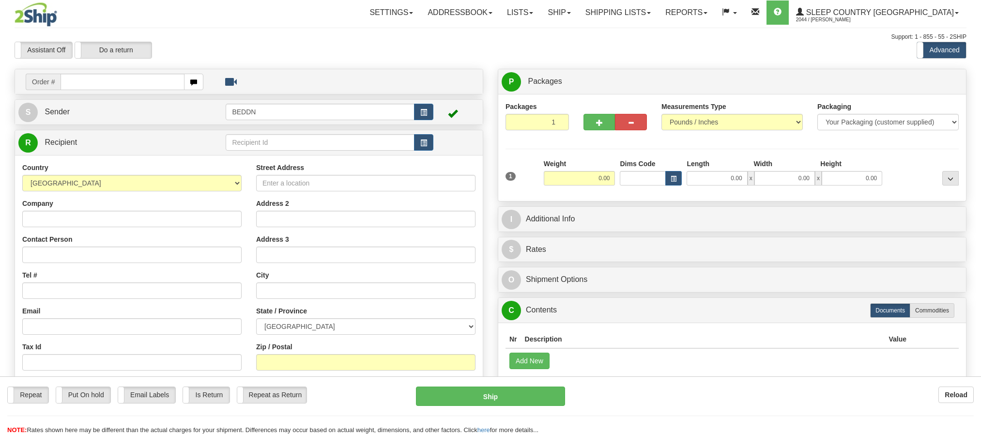
click at [110, 85] on input "text" at bounding box center [121, 82] width 123 height 16
type input "1020730"
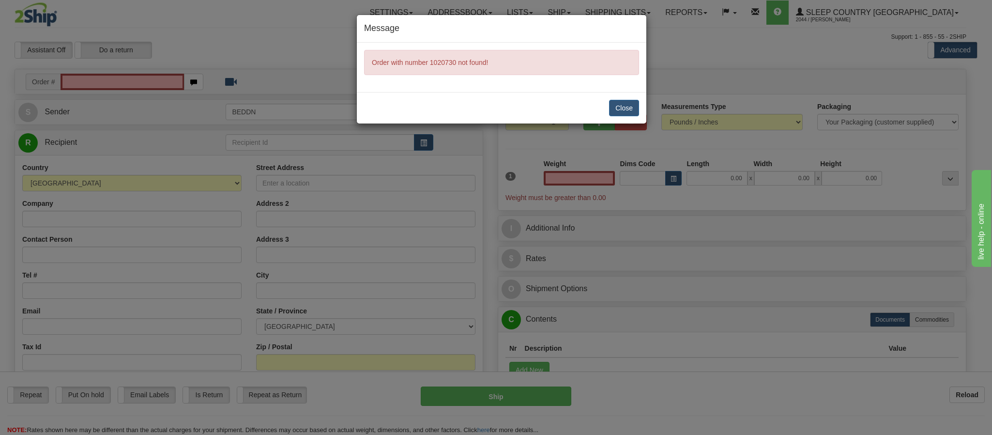
type input "0.00"
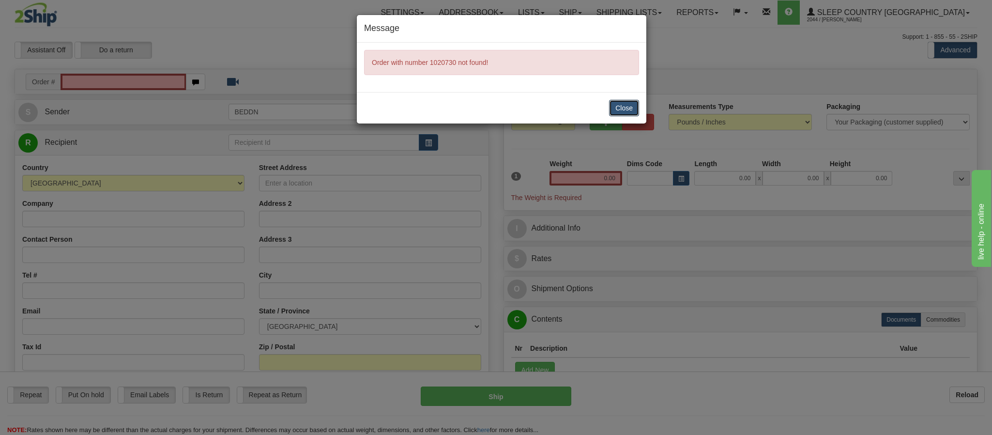
drag, startPoint x: 629, startPoint y: 105, endPoint x: 624, endPoint y: 97, distance: 8.7
click at [629, 105] on button "Close" at bounding box center [624, 108] width 30 height 16
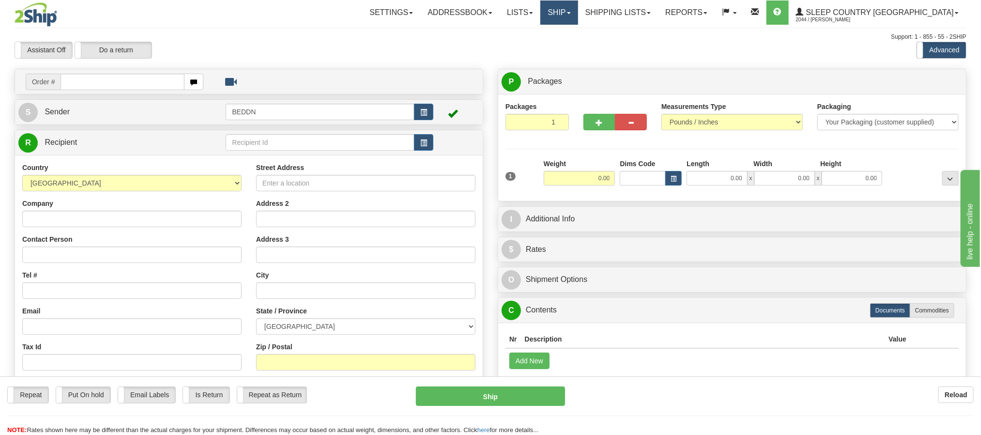
click at [577, 13] on link "Ship" at bounding box center [558, 12] width 37 height 24
click at [568, 45] on span "OnHold / Order Queue" at bounding box center [533, 47] width 68 height 8
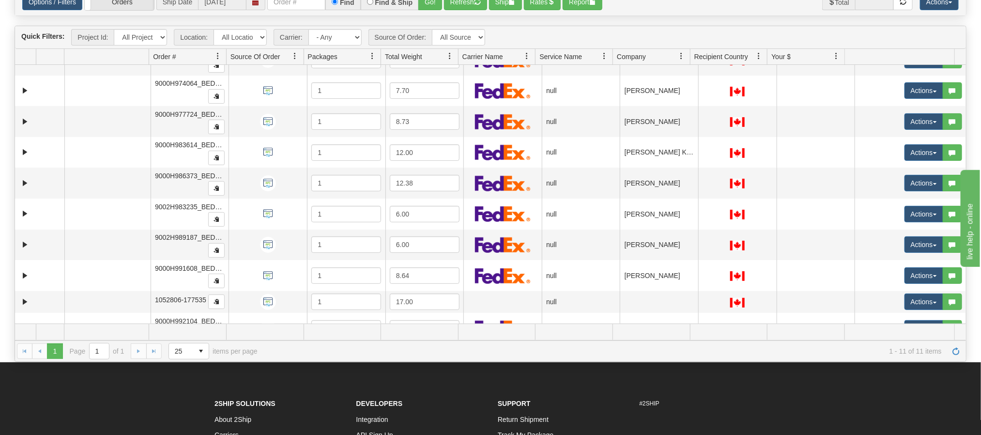
scroll to position [76, 0]
